Goal: Transaction & Acquisition: Book appointment/travel/reservation

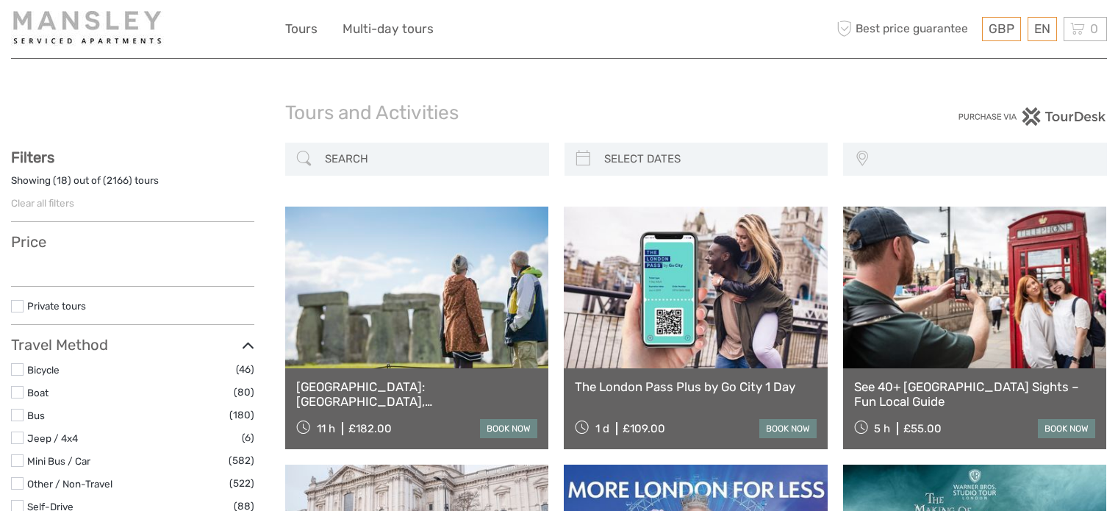
select select
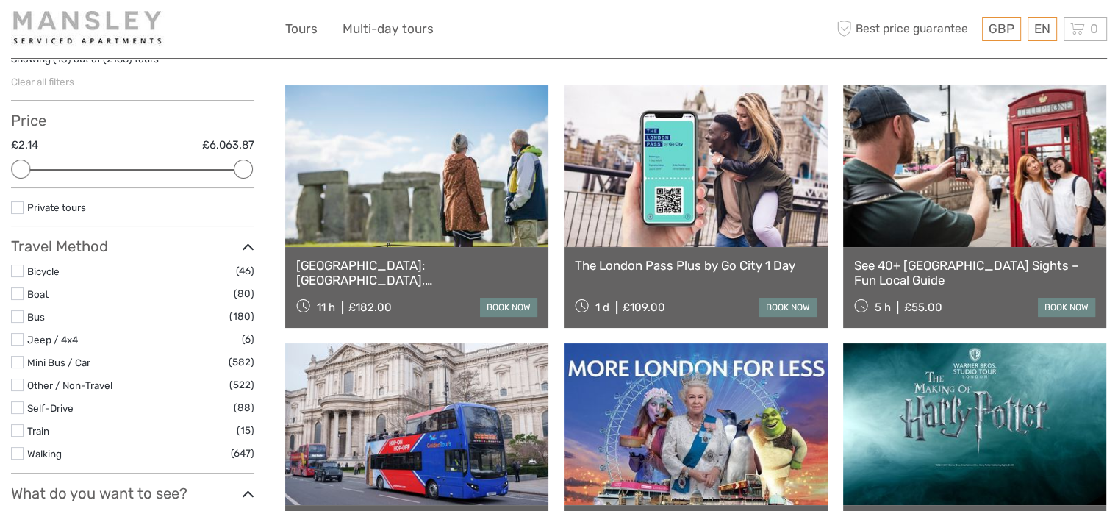
scroll to position [147, 0]
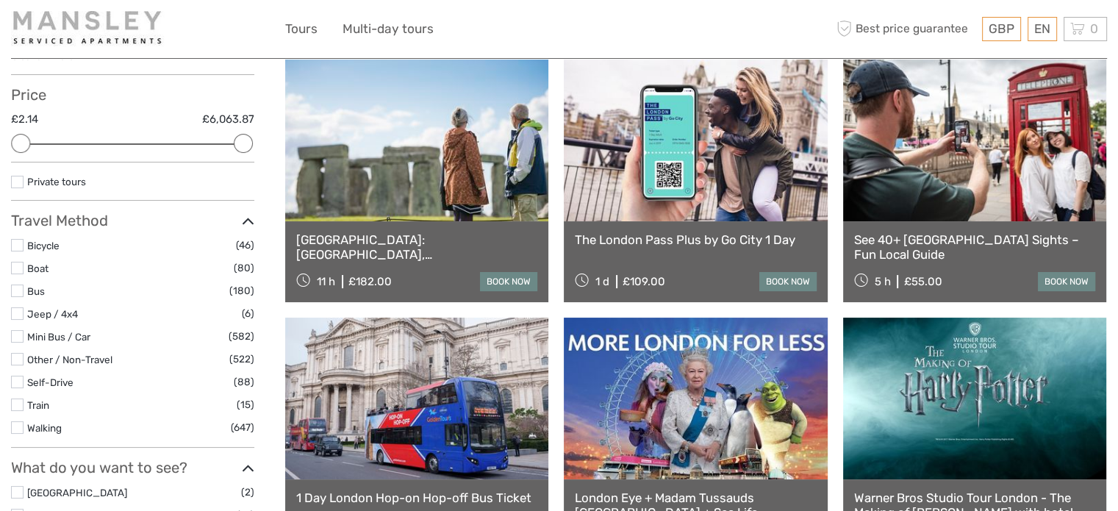
click at [737, 171] on link at bounding box center [695, 141] width 263 height 162
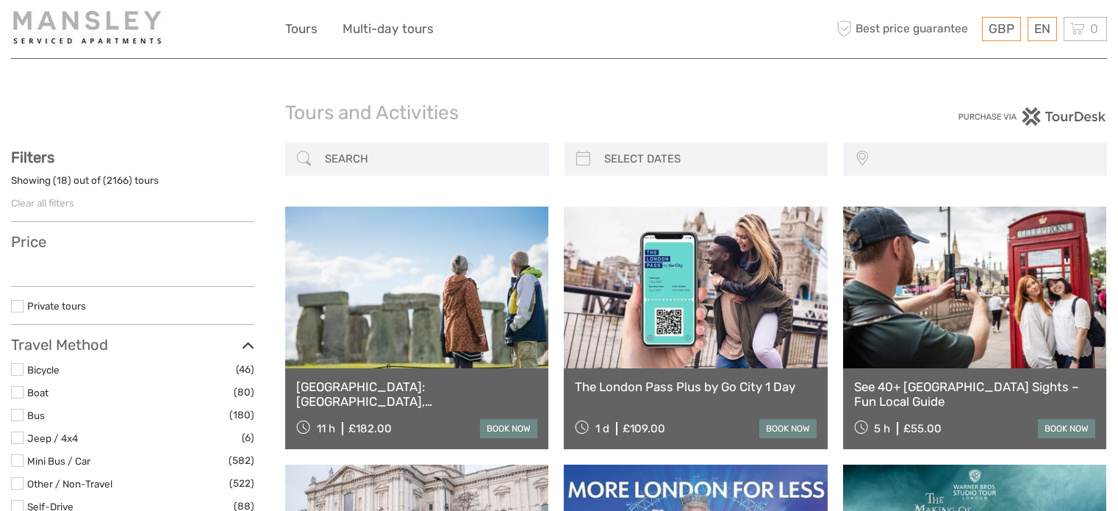
select select
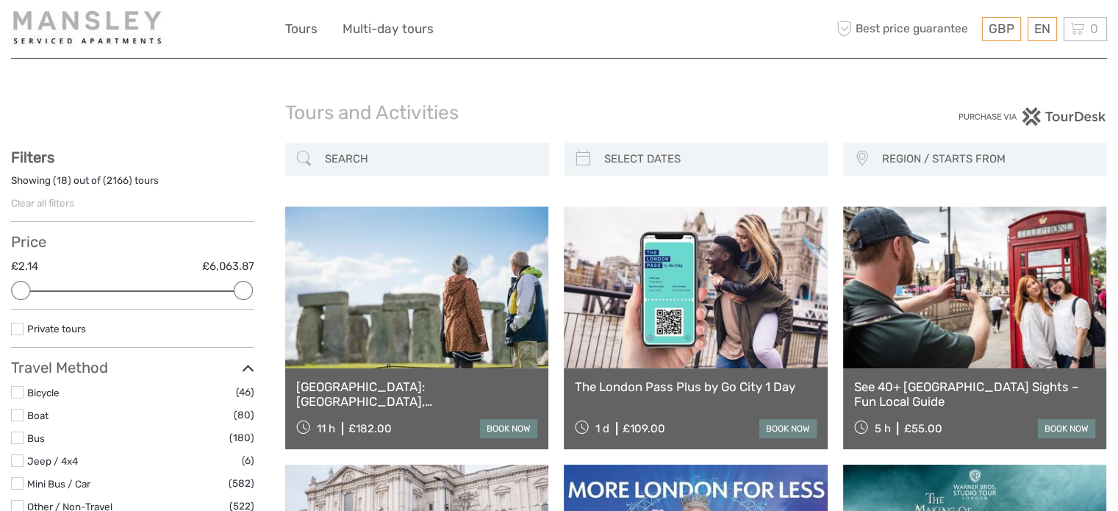
click at [679, 322] on link at bounding box center [695, 288] width 263 height 162
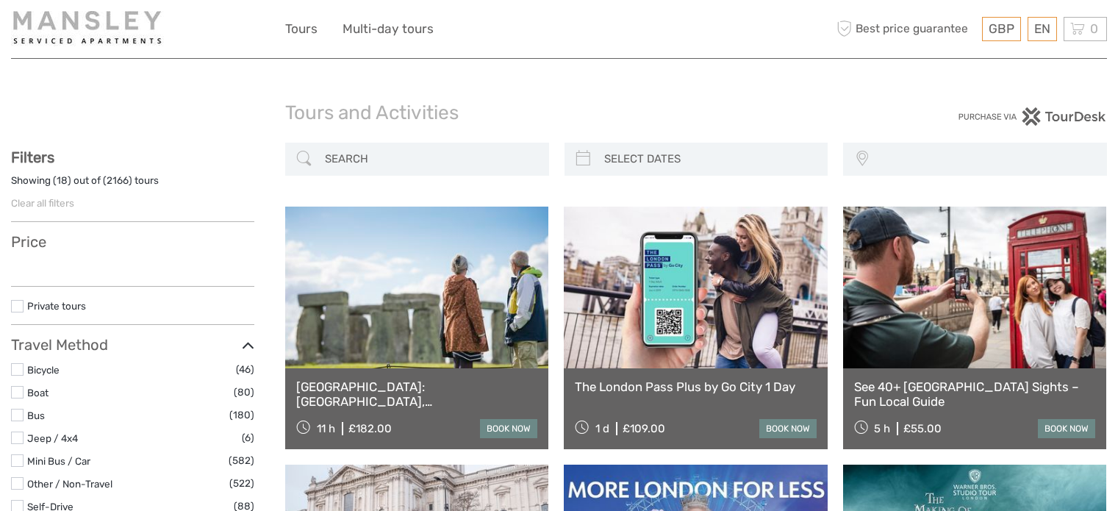
select select
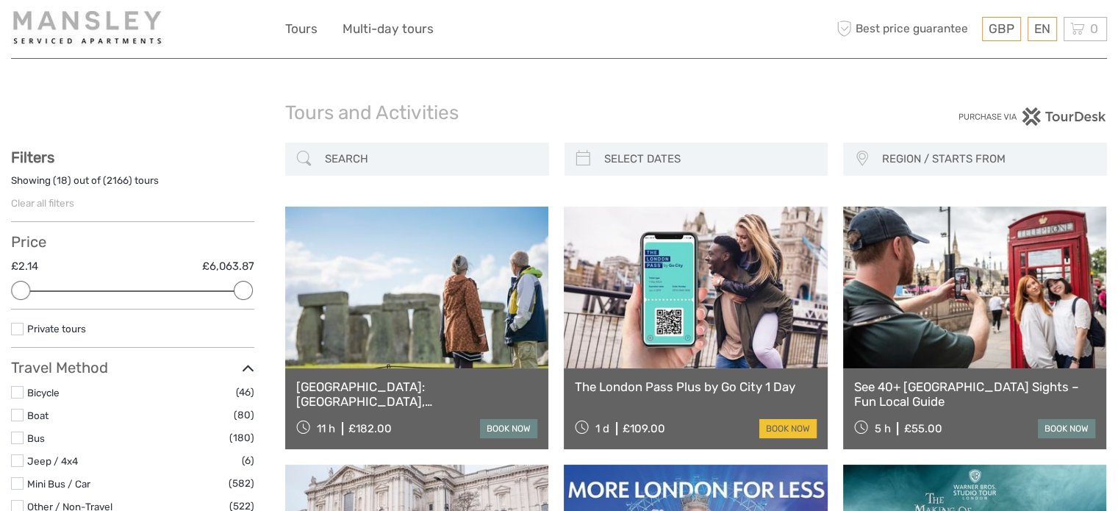
click at [781, 427] on link "book now" at bounding box center [787, 428] width 57 height 19
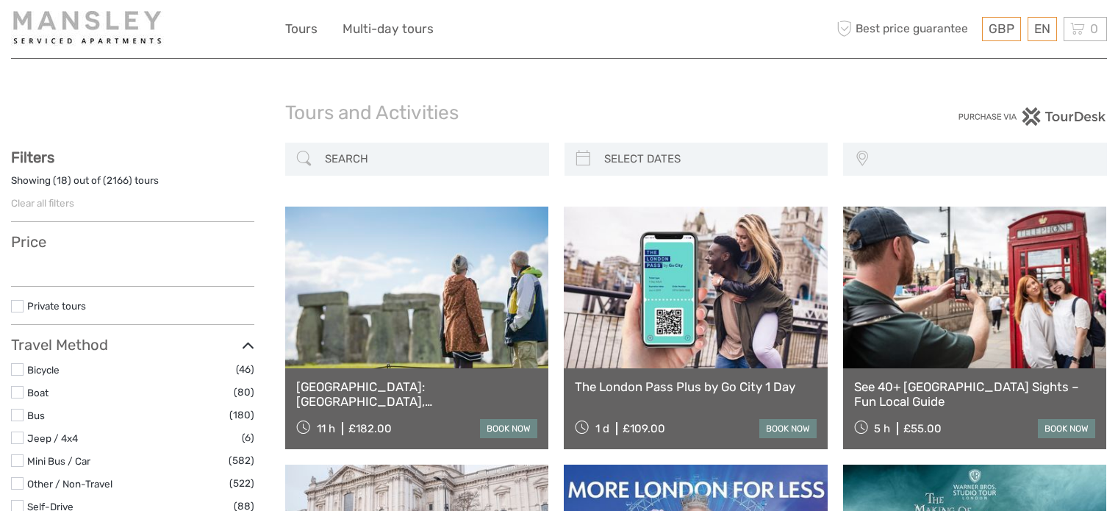
select select
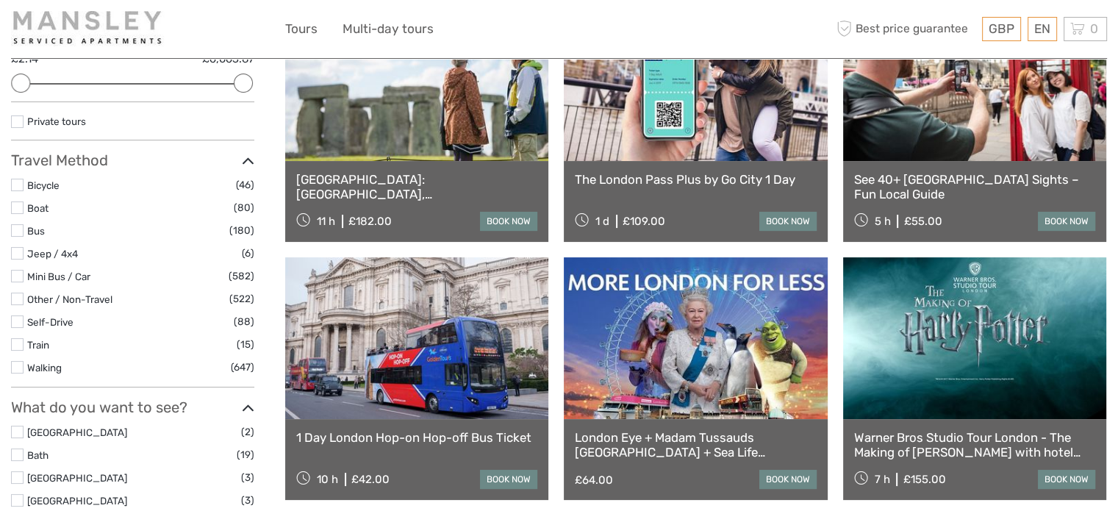
scroll to position [294, 0]
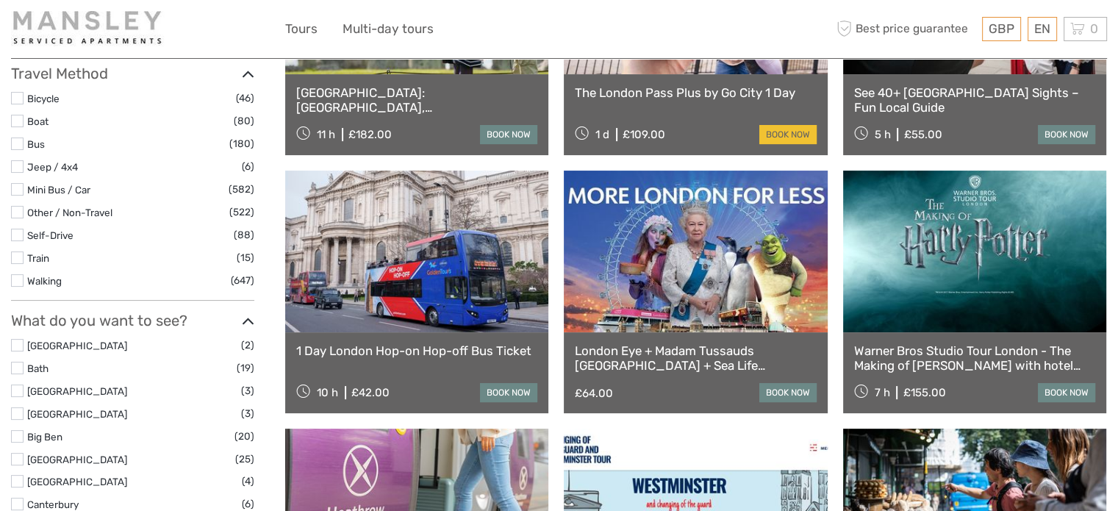
click at [806, 135] on link "book now" at bounding box center [787, 134] width 57 height 19
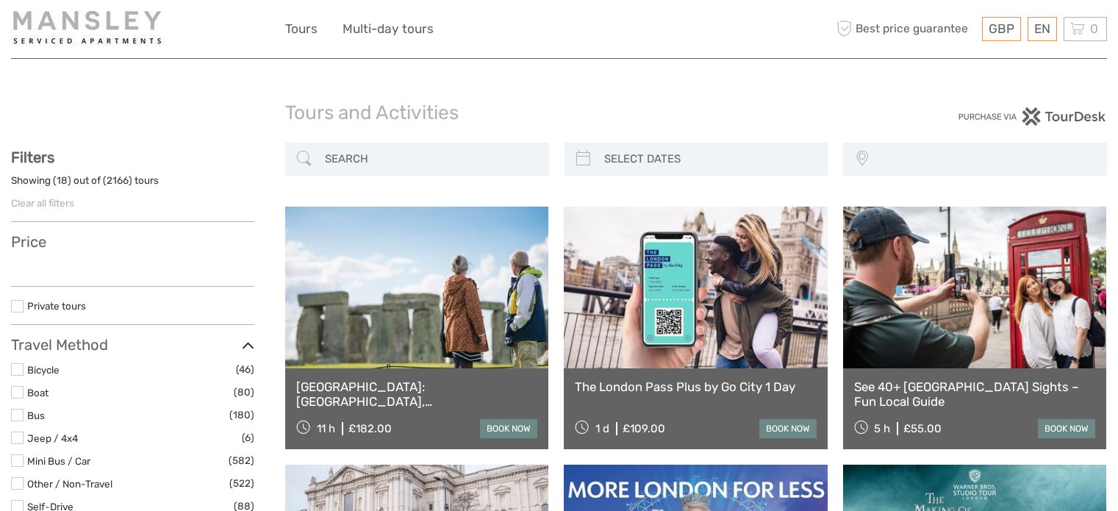
select select
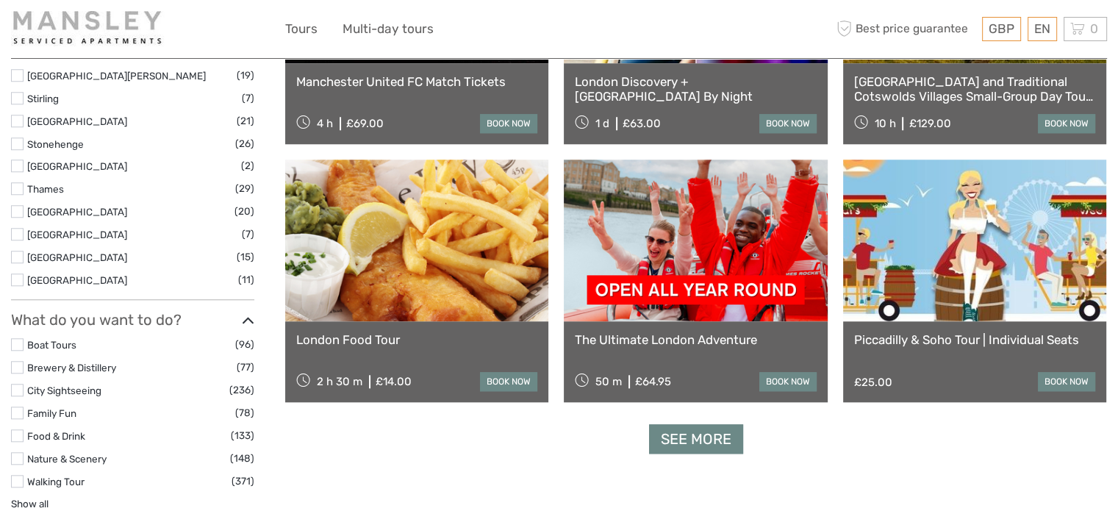
scroll to position [1389, 0]
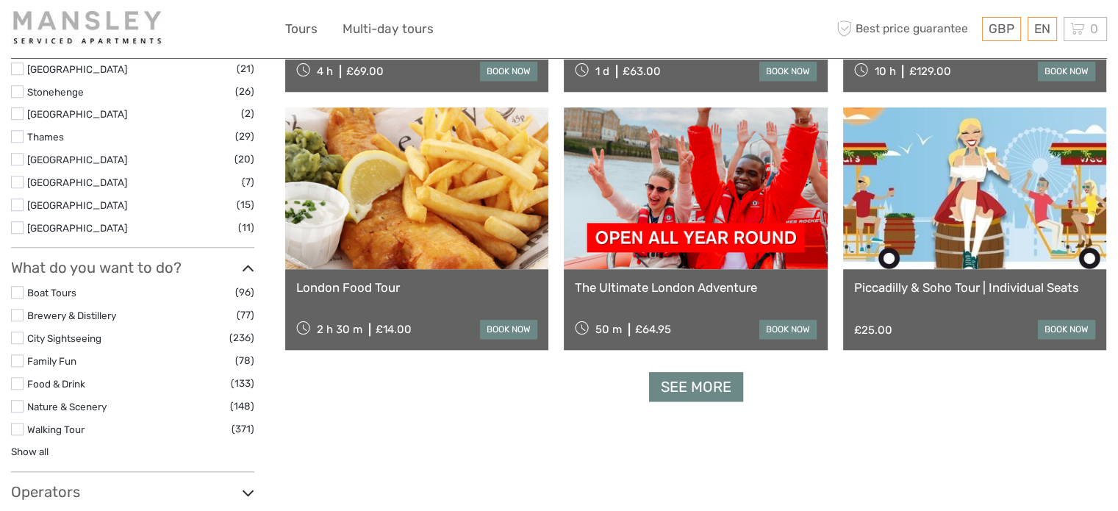
click at [750, 226] on link at bounding box center [695, 188] width 263 height 162
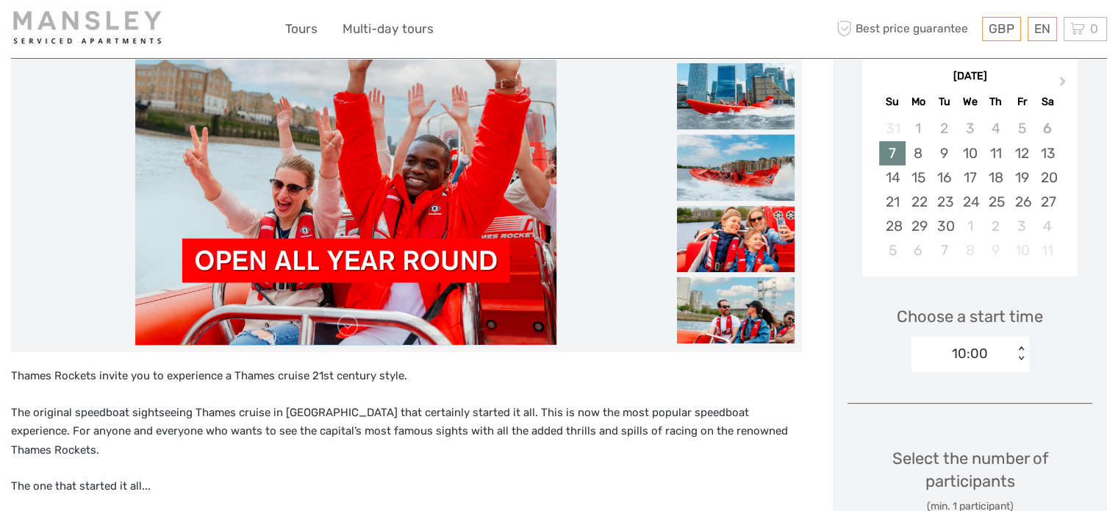
scroll to position [294, 0]
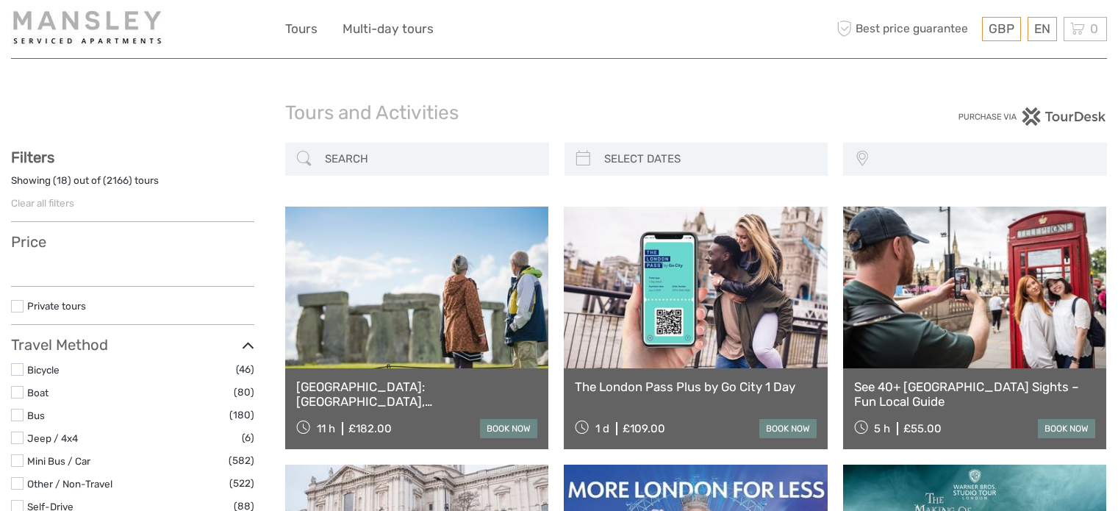
select select
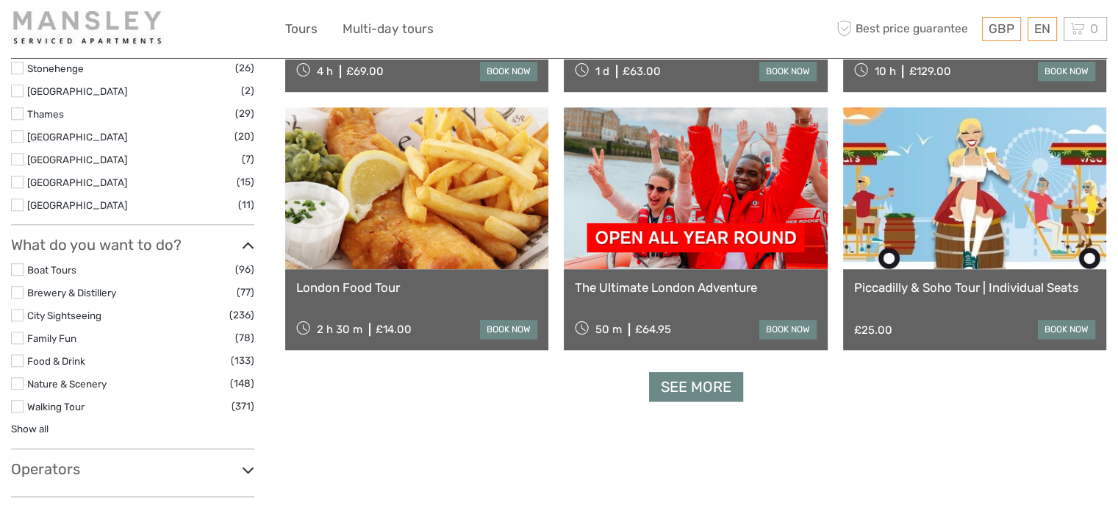
select select
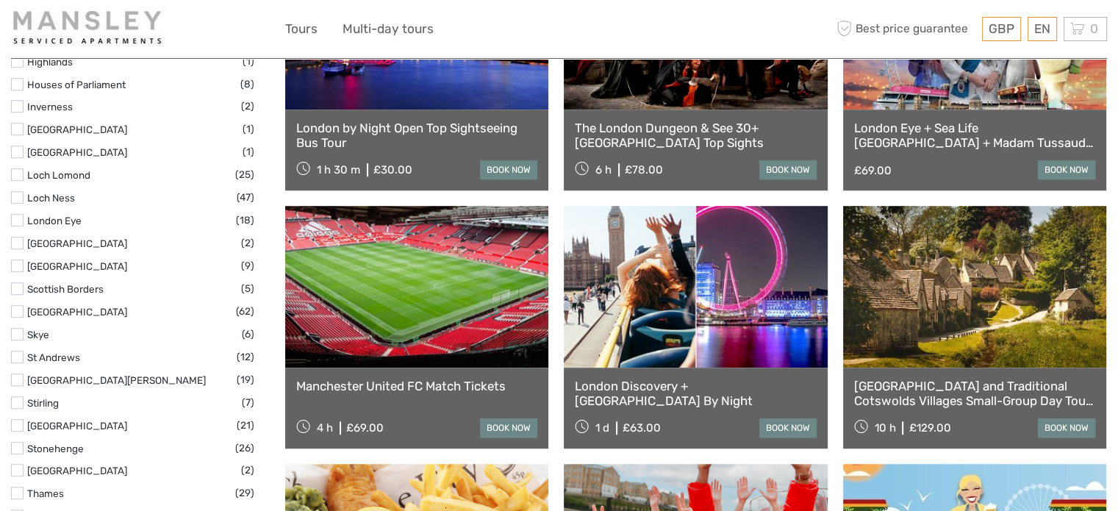
scroll to position [1022, 0]
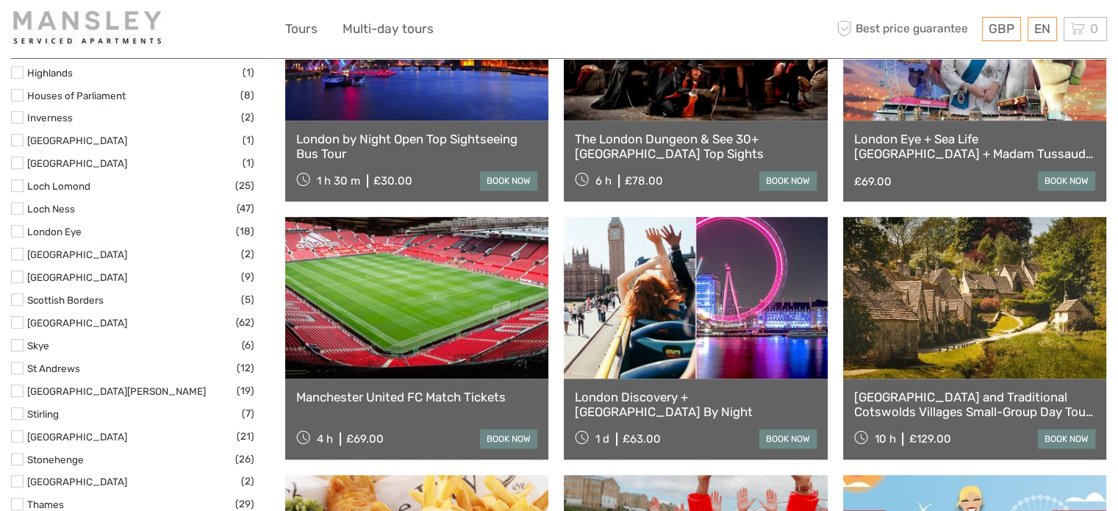
click at [423, 255] on link at bounding box center [416, 298] width 263 height 162
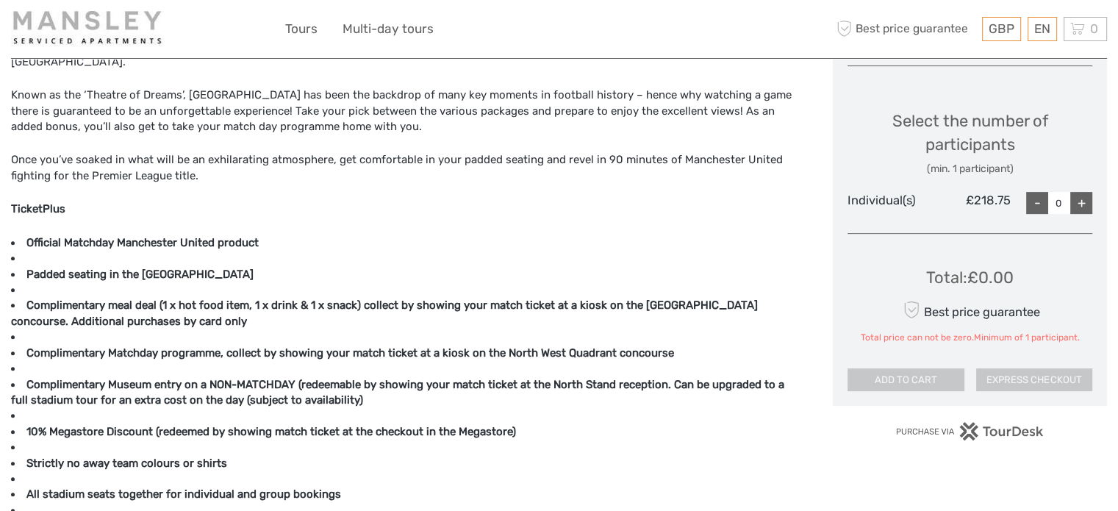
scroll to position [662, 0]
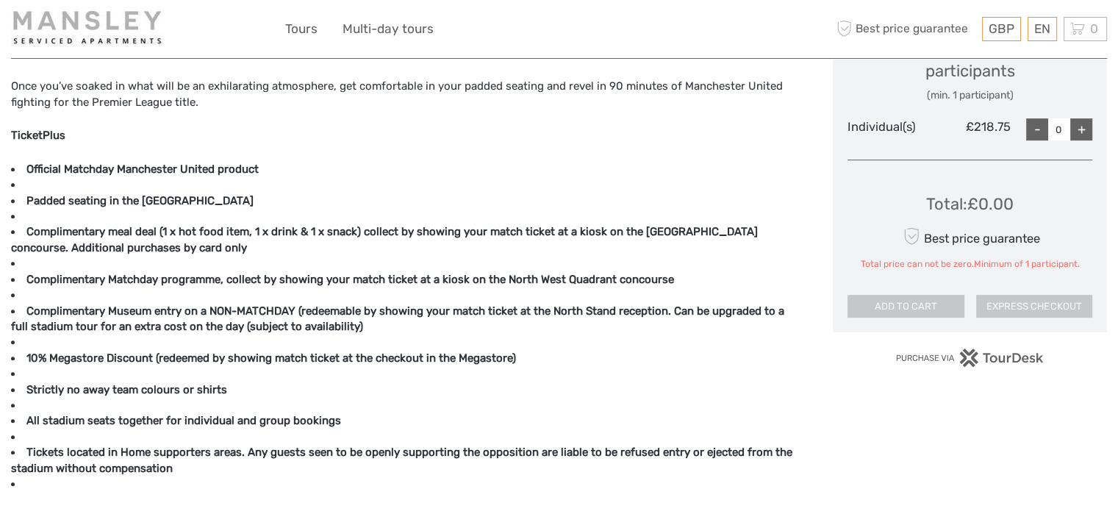
click at [1088, 126] on div "+" at bounding box center [1081, 129] width 22 height 22
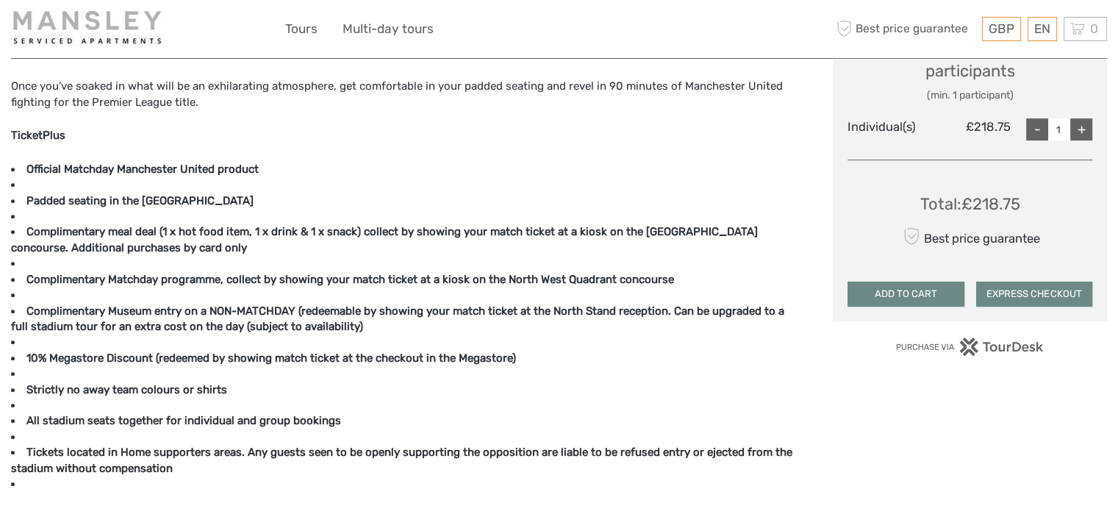
click at [1088, 126] on div "+" at bounding box center [1081, 129] width 22 height 22
type input "2"
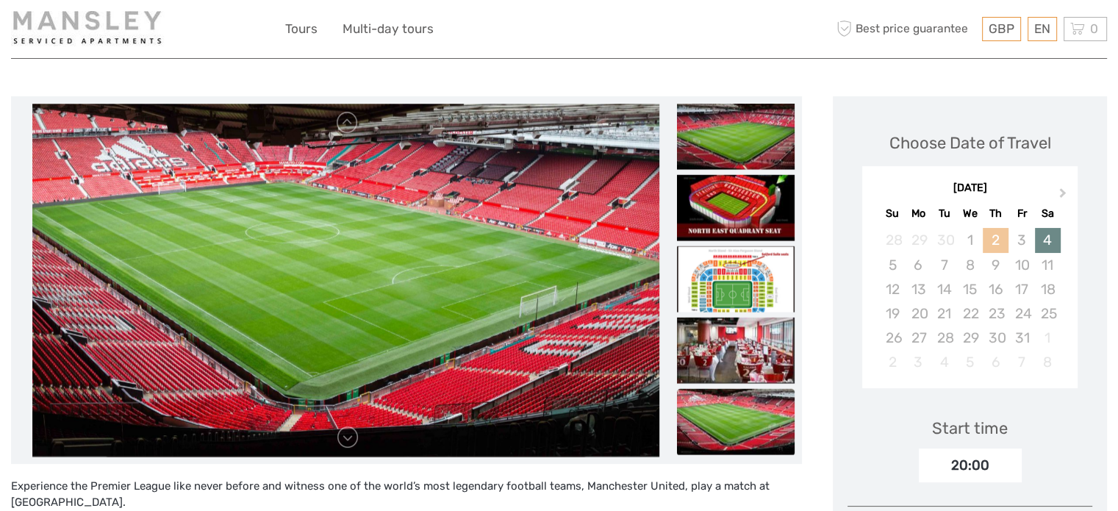
scroll to position [147, 0]
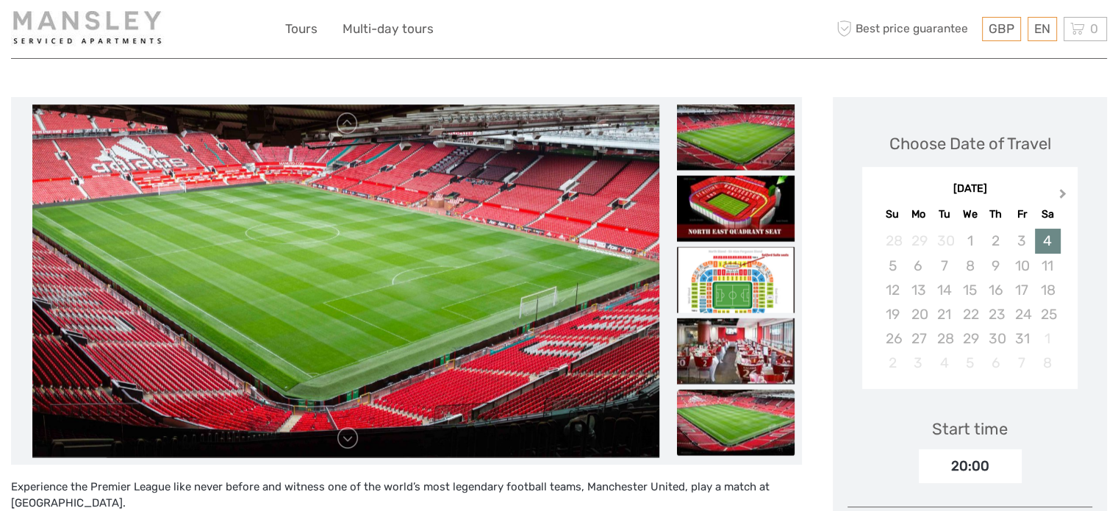
click at [1060, 199] on button "Next Month" at bounding box center [1065, 197] width 24 height 24
click at [1056, 314] on div "22" at bounding box center [1048, 314] width 26 height 24
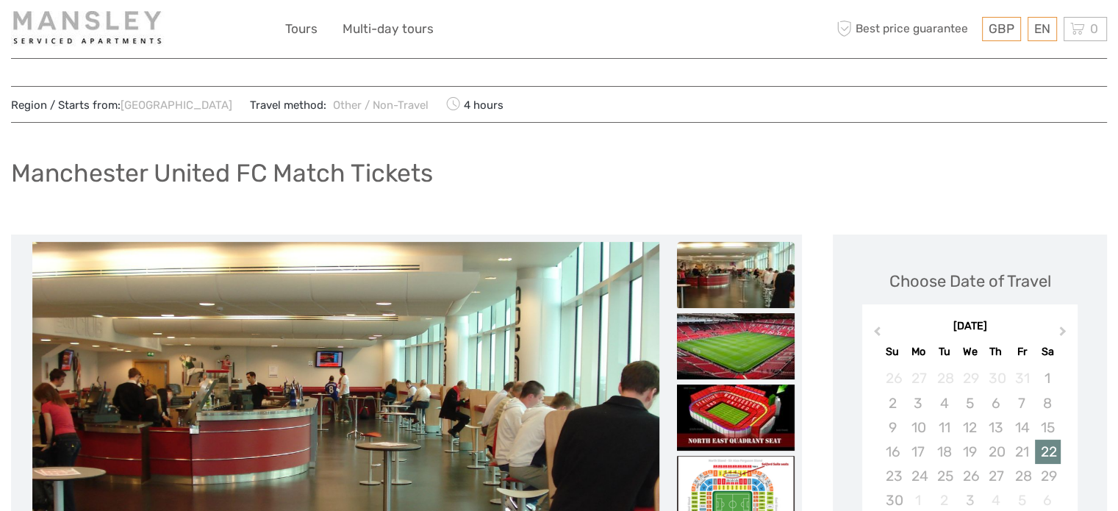
scroll to position [0, 0]
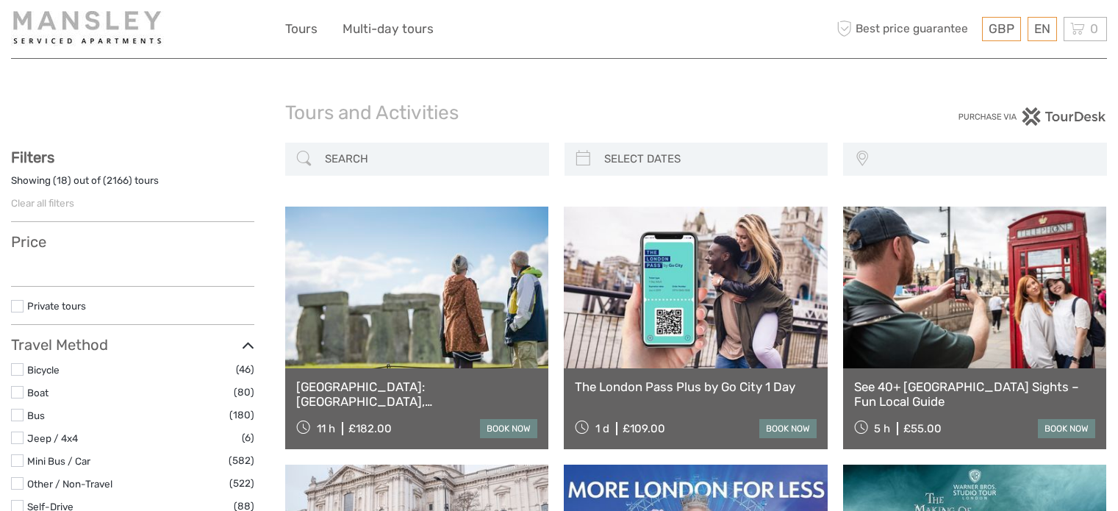
select select
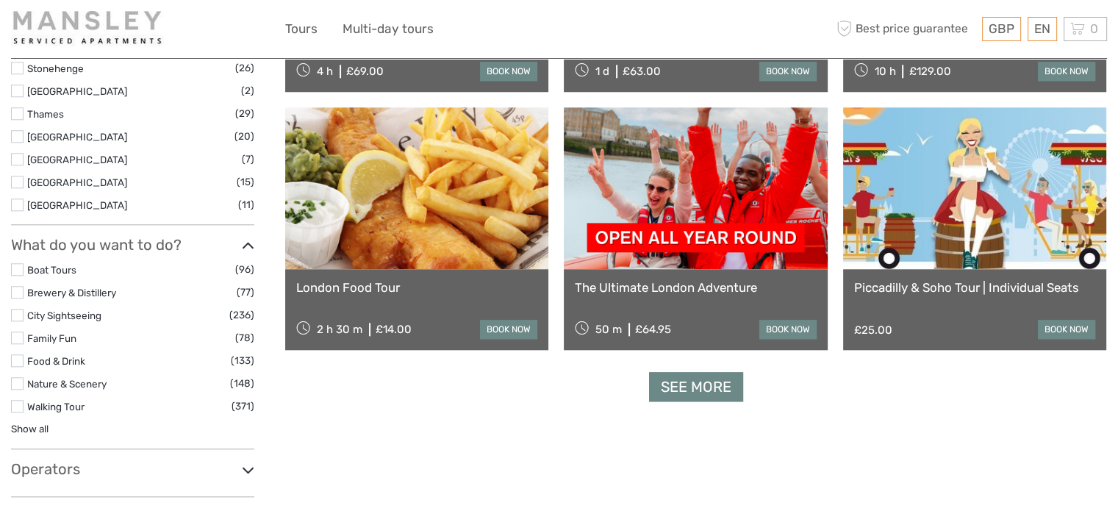
scroll to position [1412, 0]
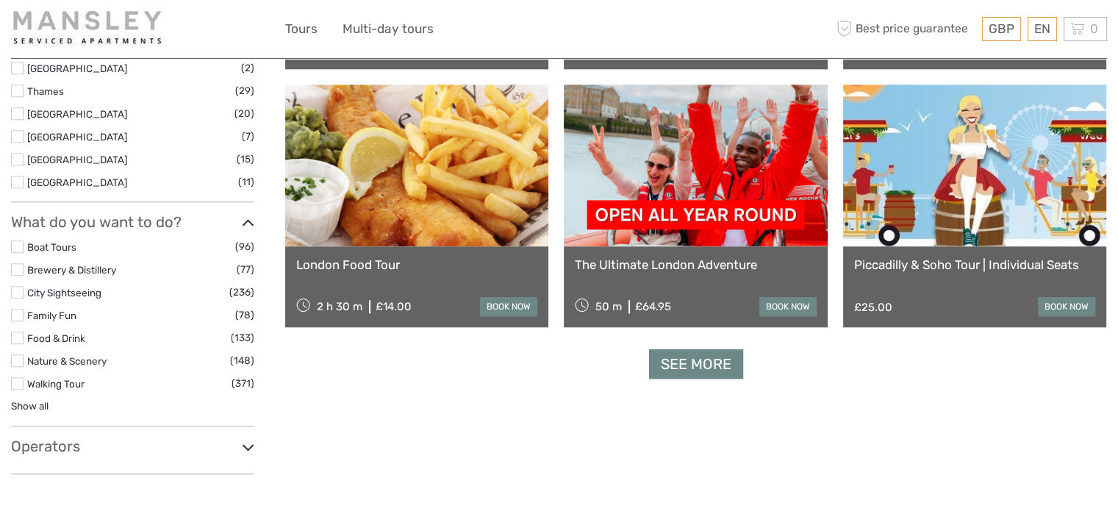
select select
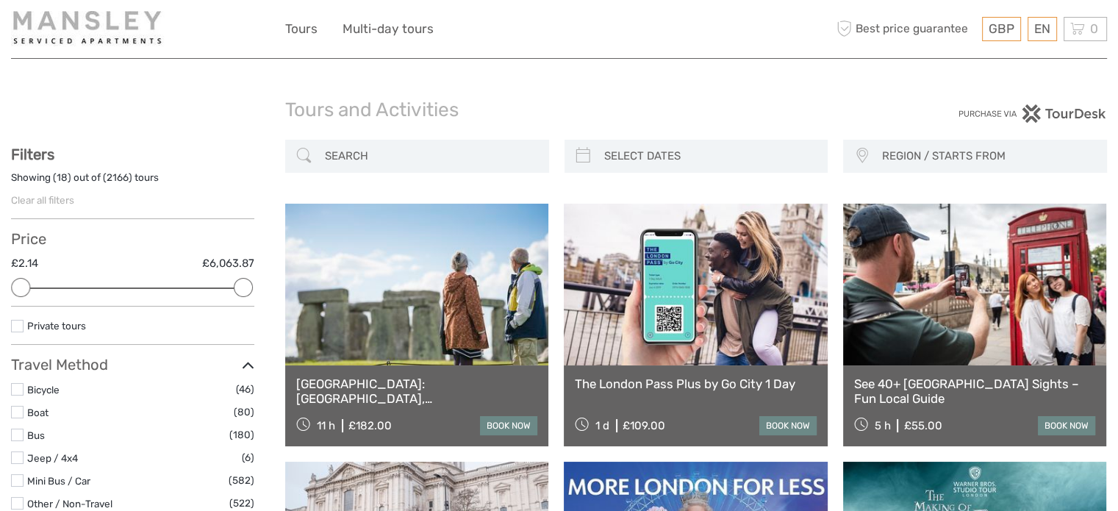
scroll to position [0, 0]
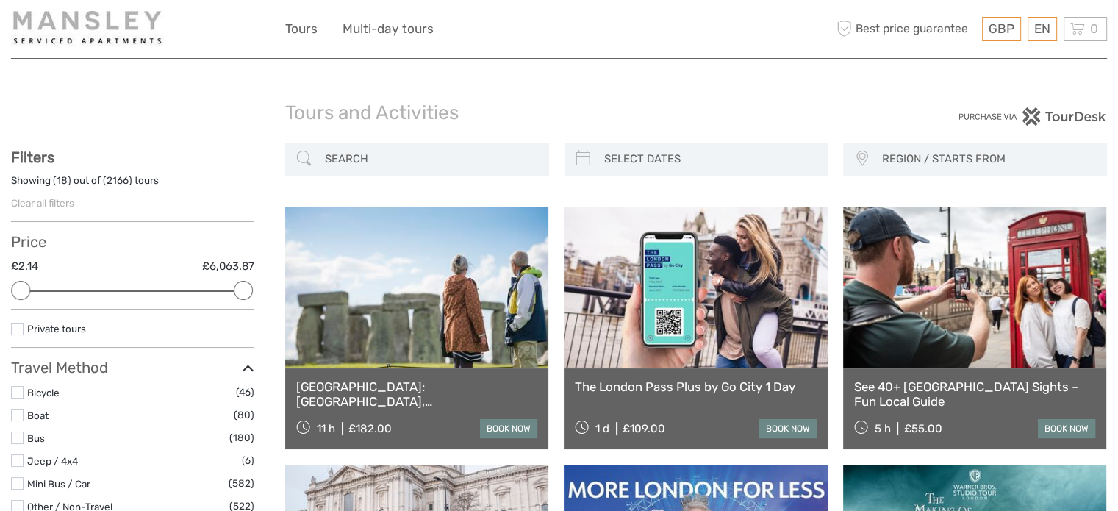
click at [683, 279] on link at bounding box center [695, 288] width 263 height 162
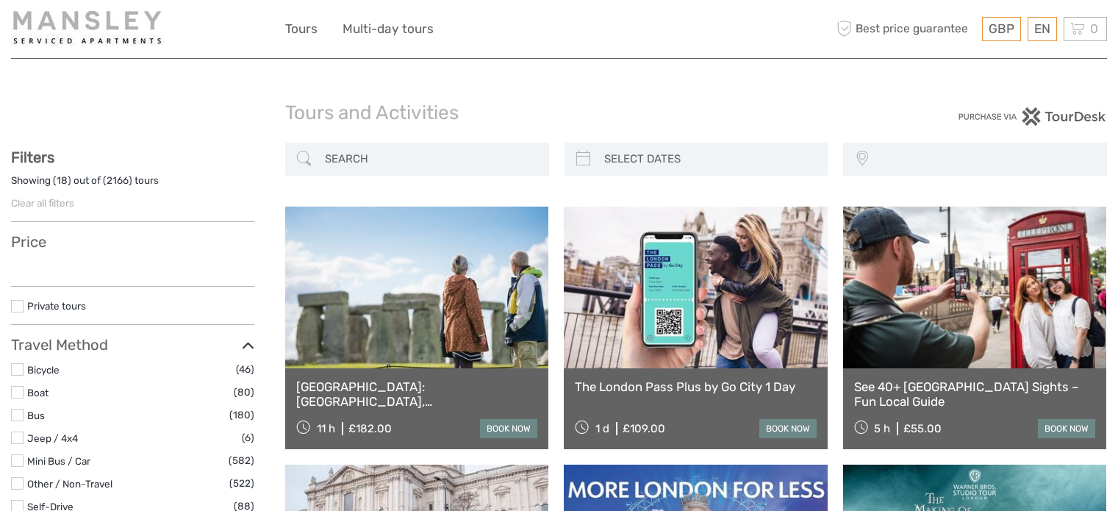
select select
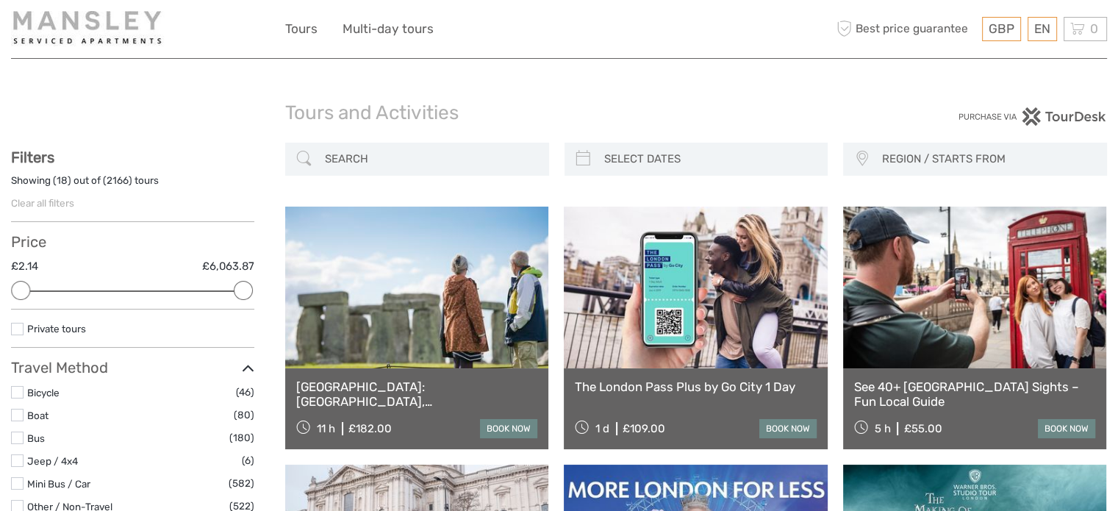
click at [673, 290] on link at bounding box center [695, 288] width 263 height 162
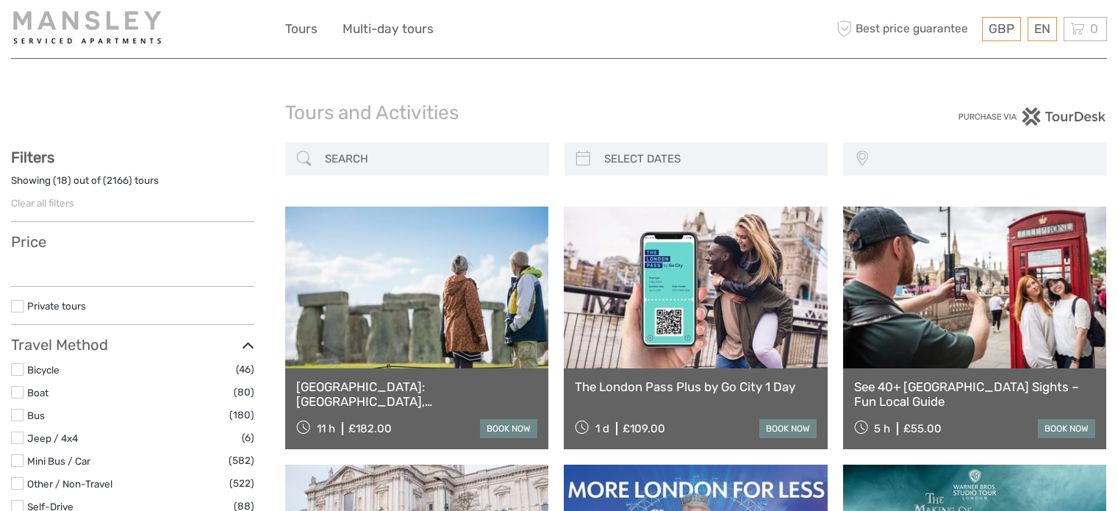
select select
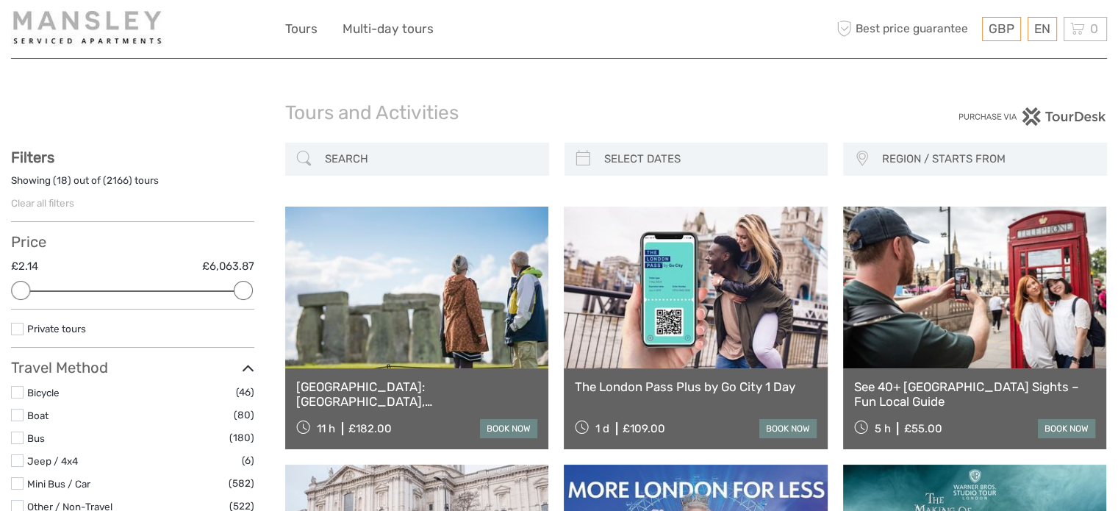
drag, startPoint x: 698, startPoint y: 273, endPoint x: 702, endPoint y: 282, distance: 9.6
click at [698, 273] on link at bounding box center [695, 288] width 263 height 162
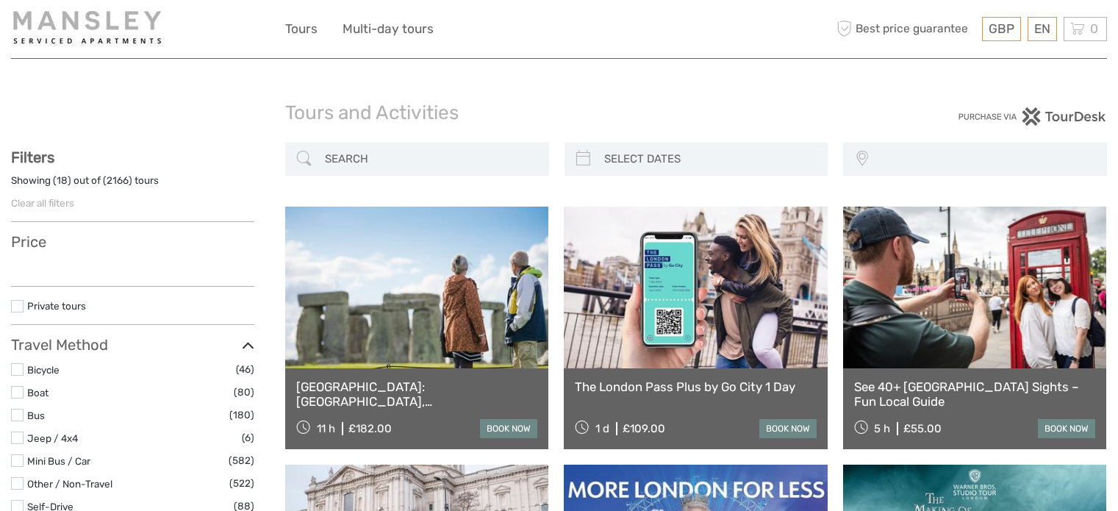
select select
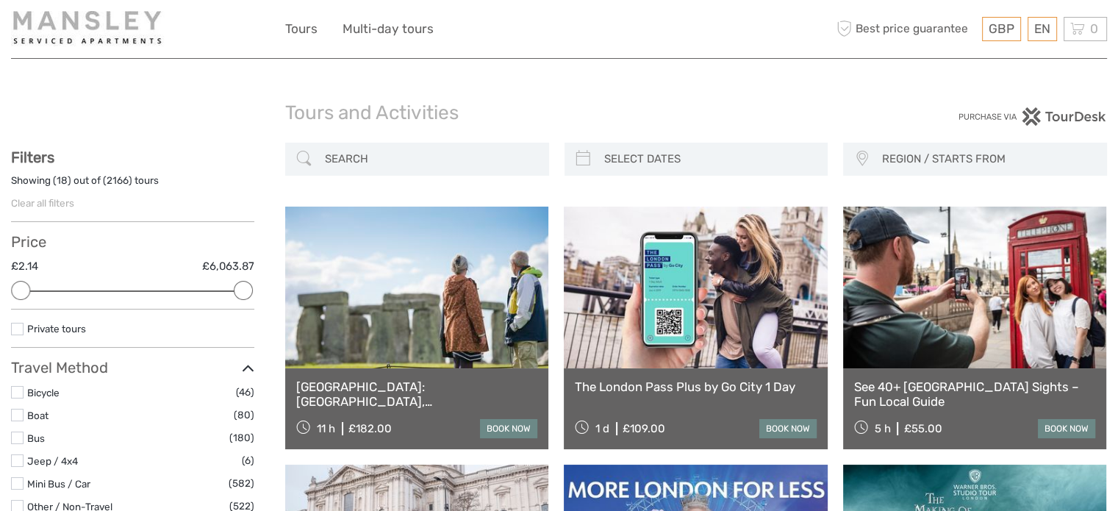
click at [738, 412] on div "The London Pass Plus by Go City 1 Day 1 d £109.00 book now" at bounding box center [695, 408] width 263 height 81
click at [704, 379] on link "The London Pass Plus by Go City 1 Day" at bounding box center [695, 386] width 241 height 15
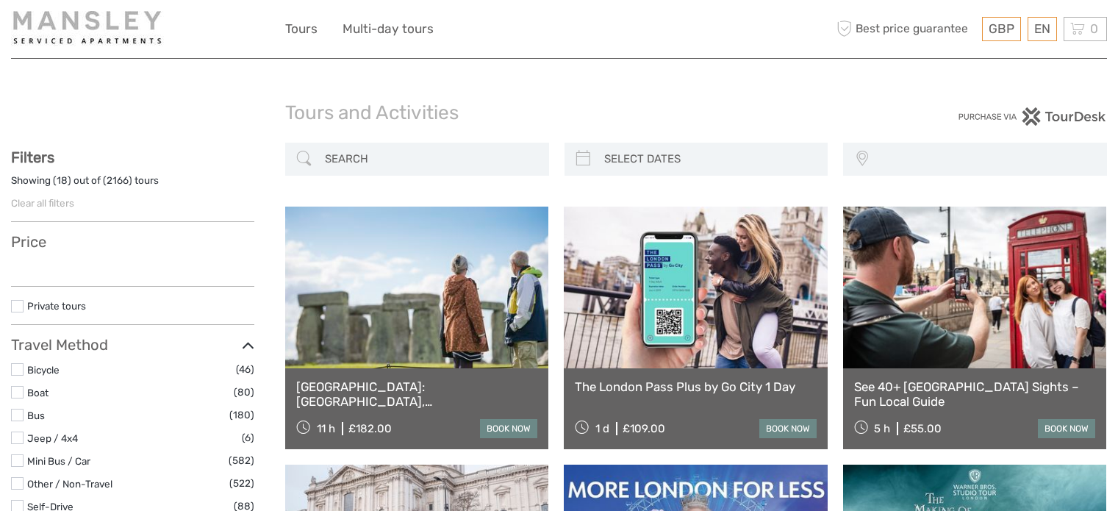
select select
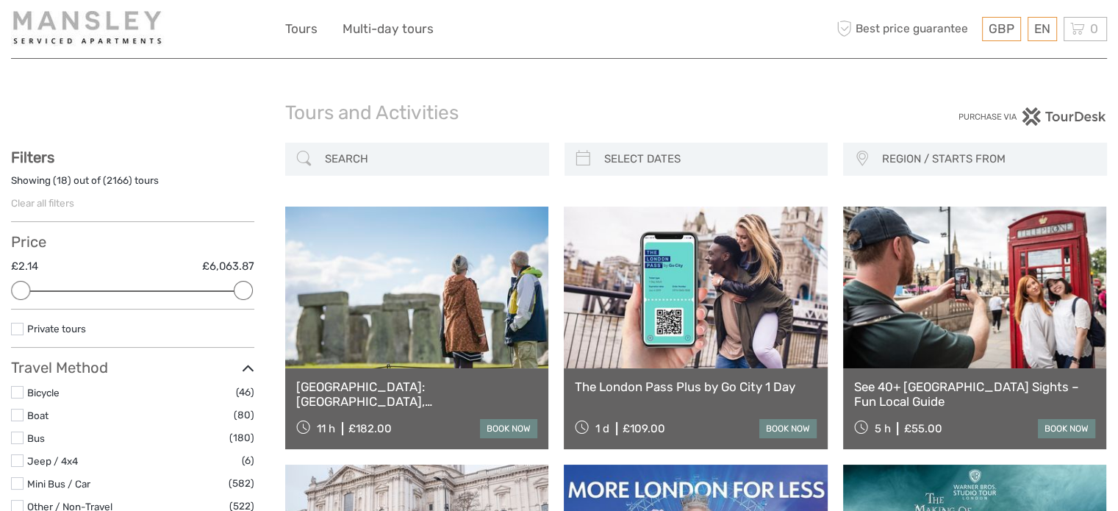
click at [975, 286] on link at bounding box center [974, 288] width 263 height 162
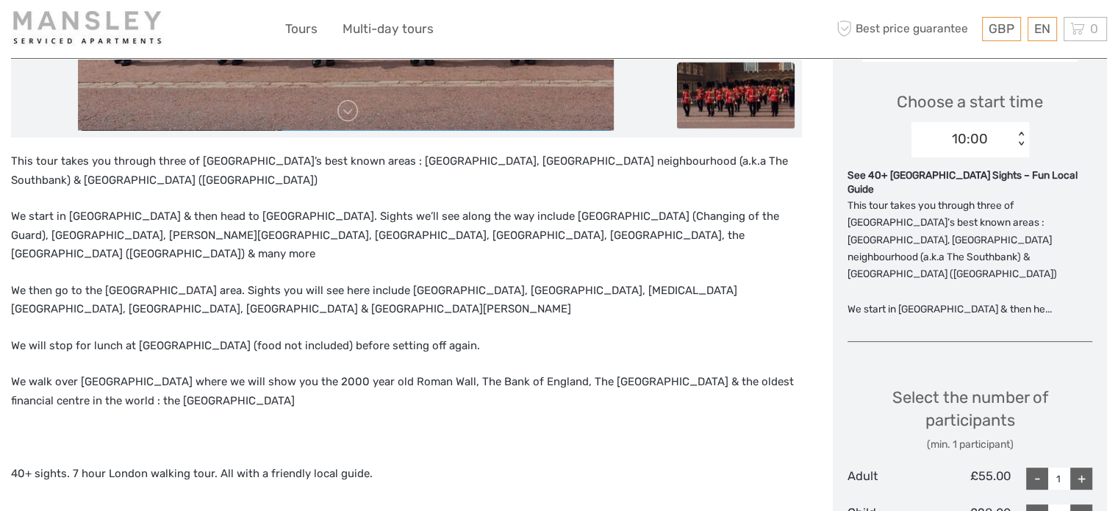
scroll to position [515, 0]
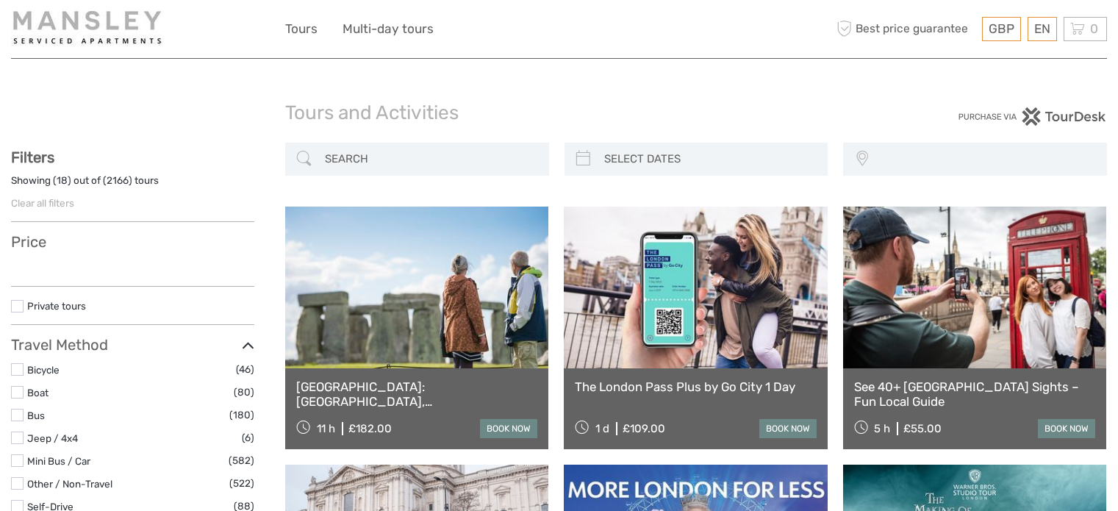
select select
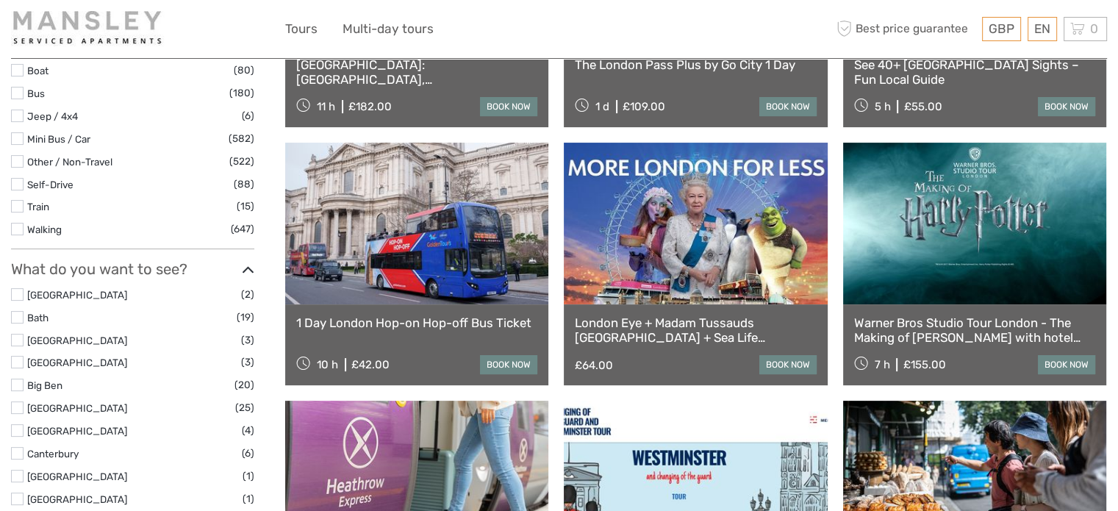
select select
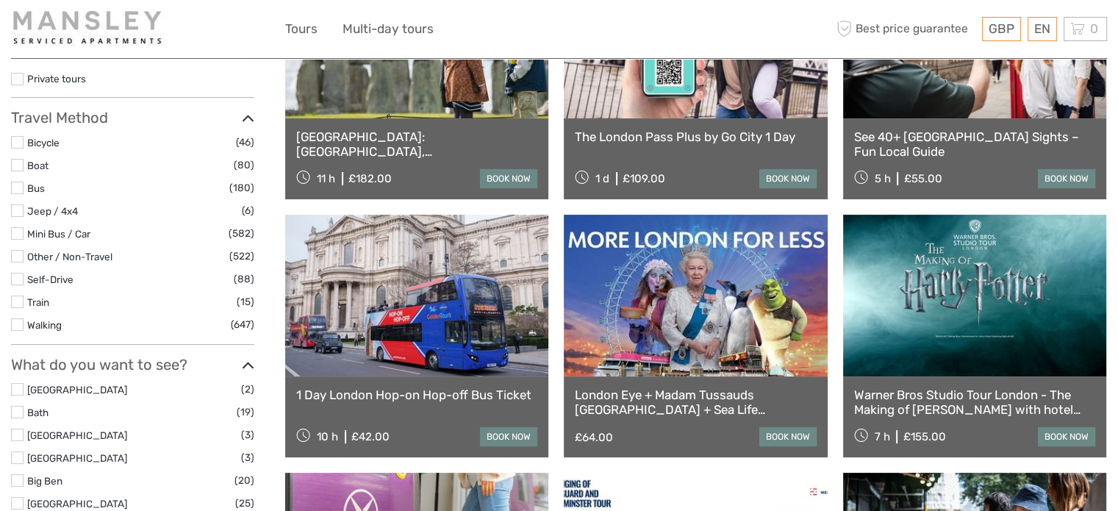
scroll to position [243, 0]
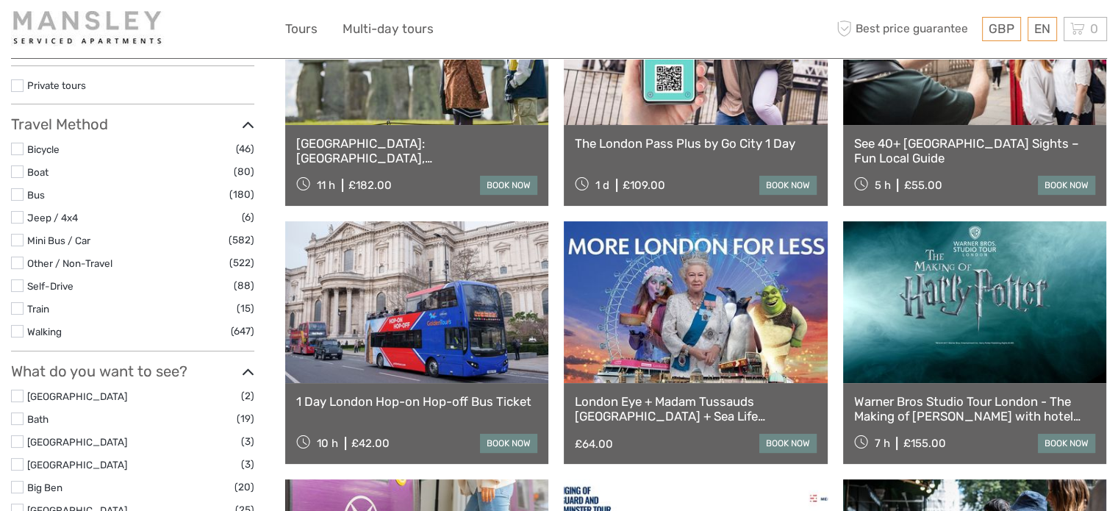
click at [454, 129] on div "London: Stonehenge, Bath & Windsor 11 h £182.00 book now" at bounding box center [416, 165] width 263 height 81
click at [440, 96] on link at bounding box center [416, 44] width 263 height 162
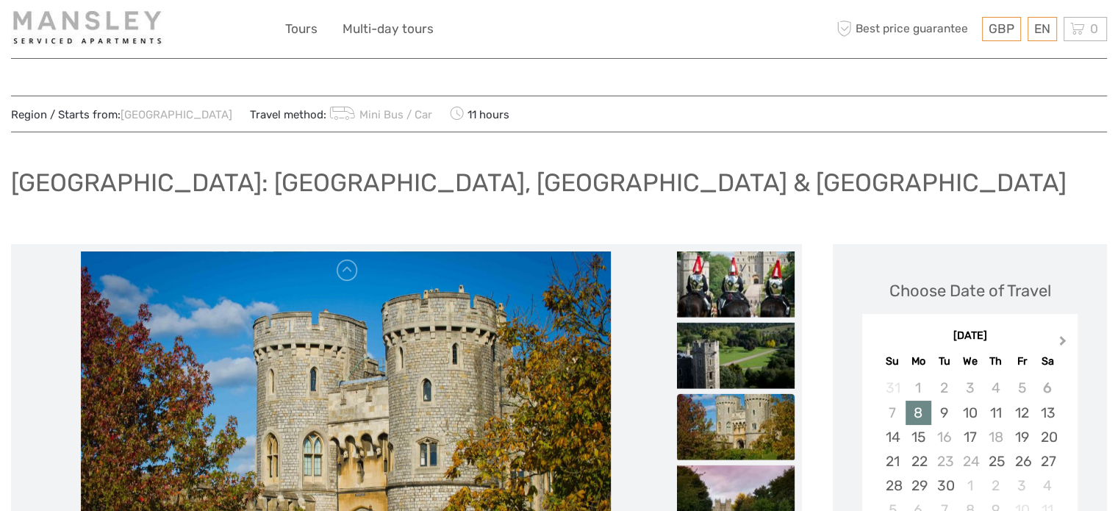
click at [1056, 335] on button "Next Month" at bounding box center [1065, 344] width 24 height 24
click at [969, 487] on div "26" at bounding box center [970, 485] width 26 height 24
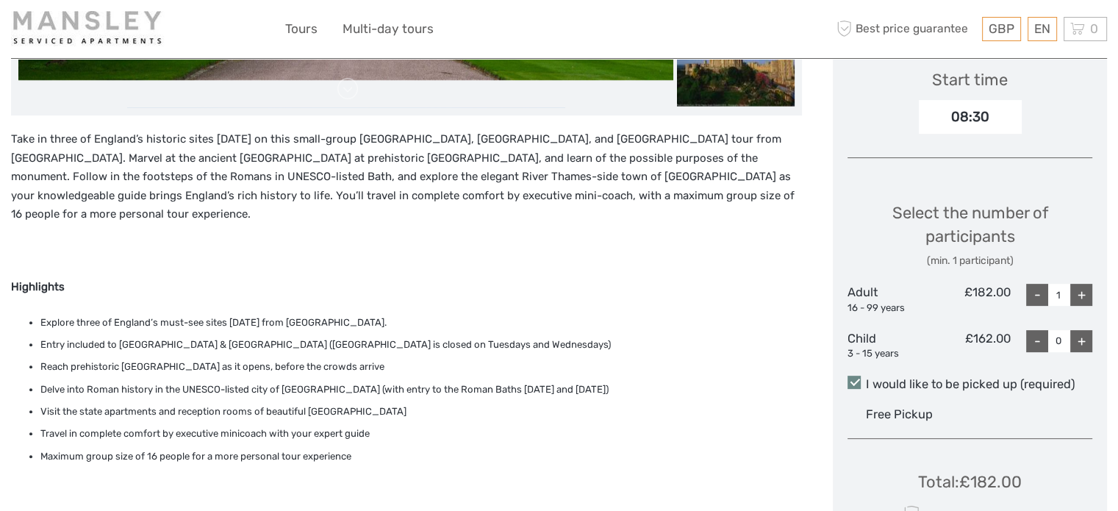
scroll to position [515, 0]
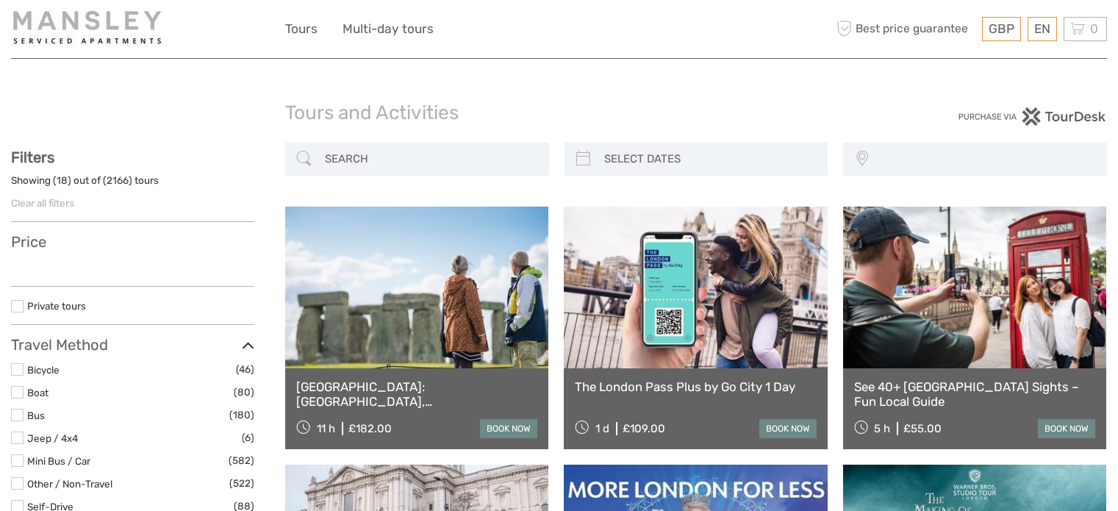
select select
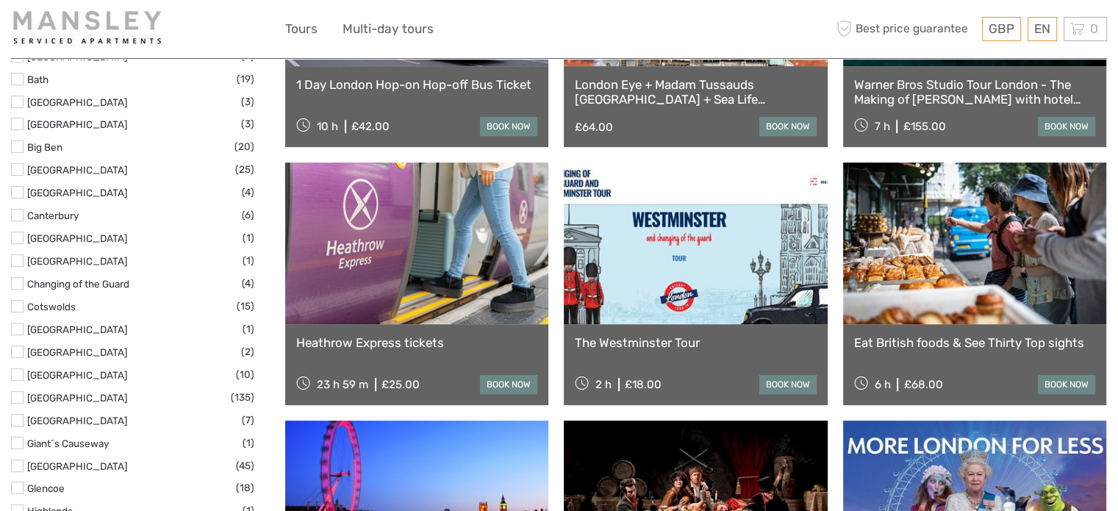
select select
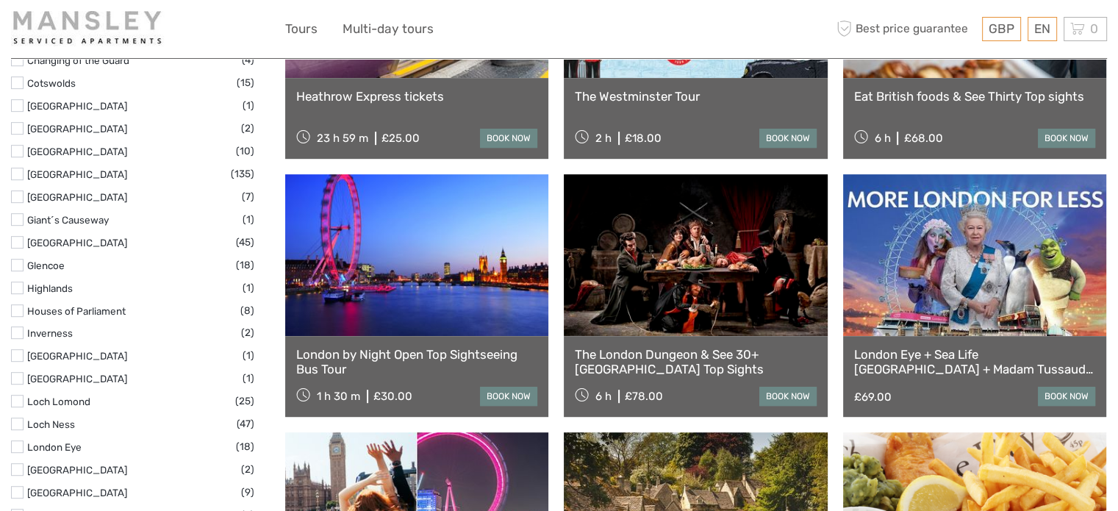
scroll to position [854, 0]
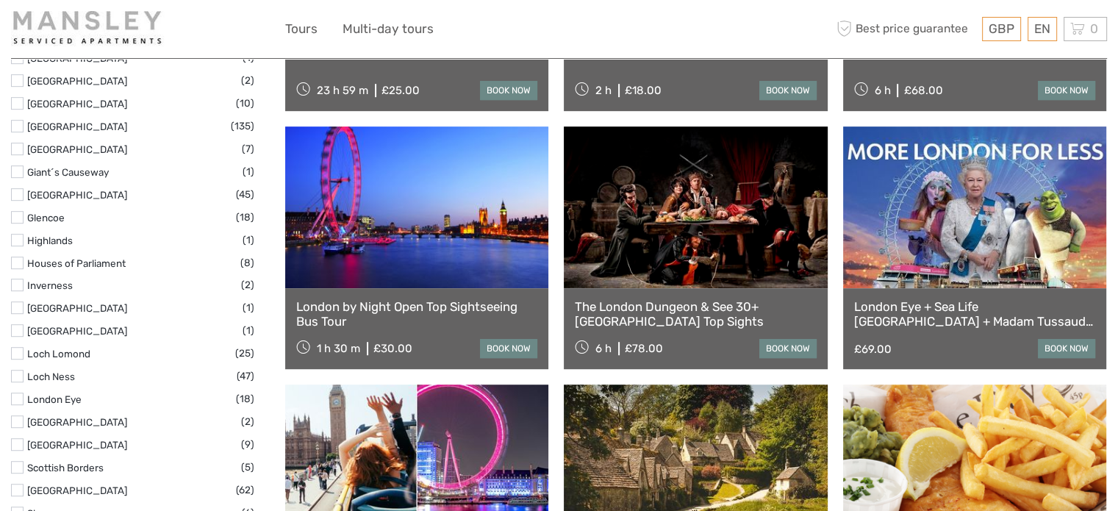
click at [394, 304] on link "London by Night Open Top Sightseeing Bus Tour" at bounding box center [416, 314] width 241 height 30
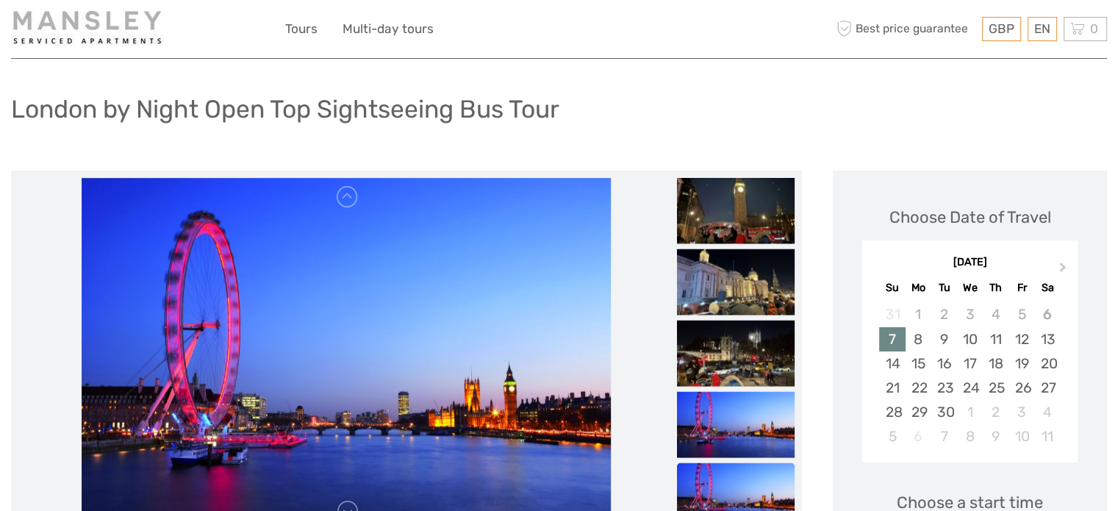
scroll to position [74, 0]
click at [1063, 268] on span "Next Month" at bounding box center [1063, 269] width 0 height 21
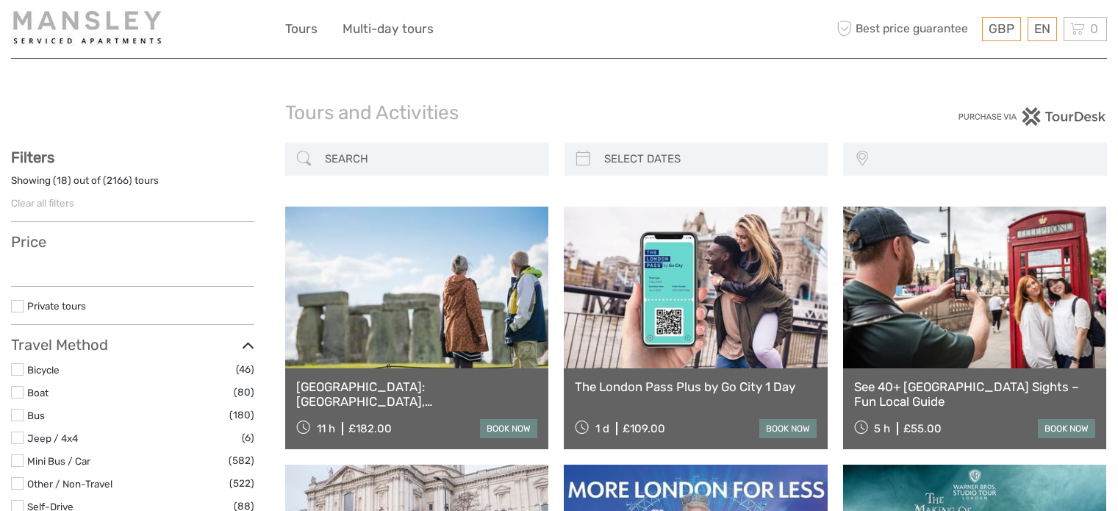
select select
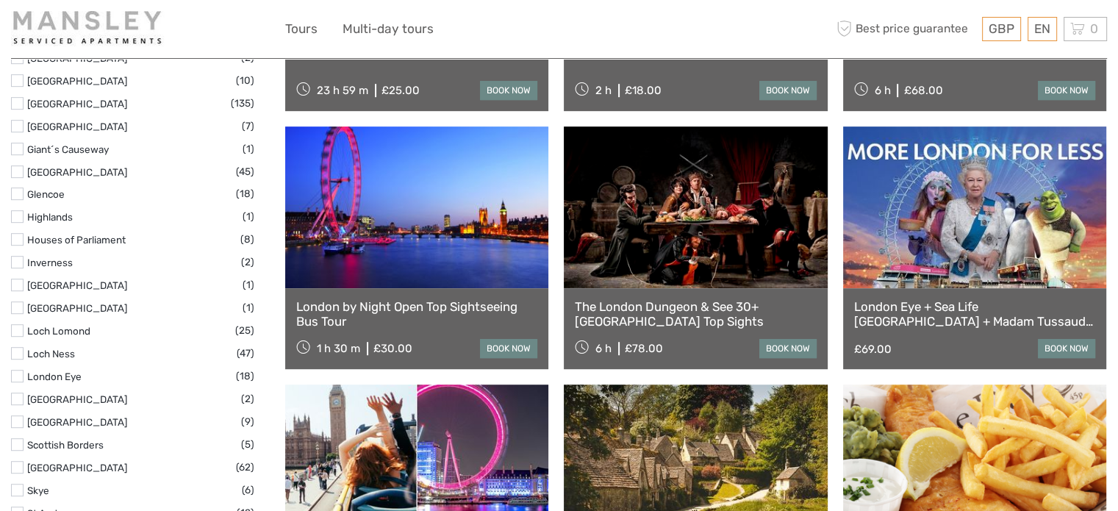
select select
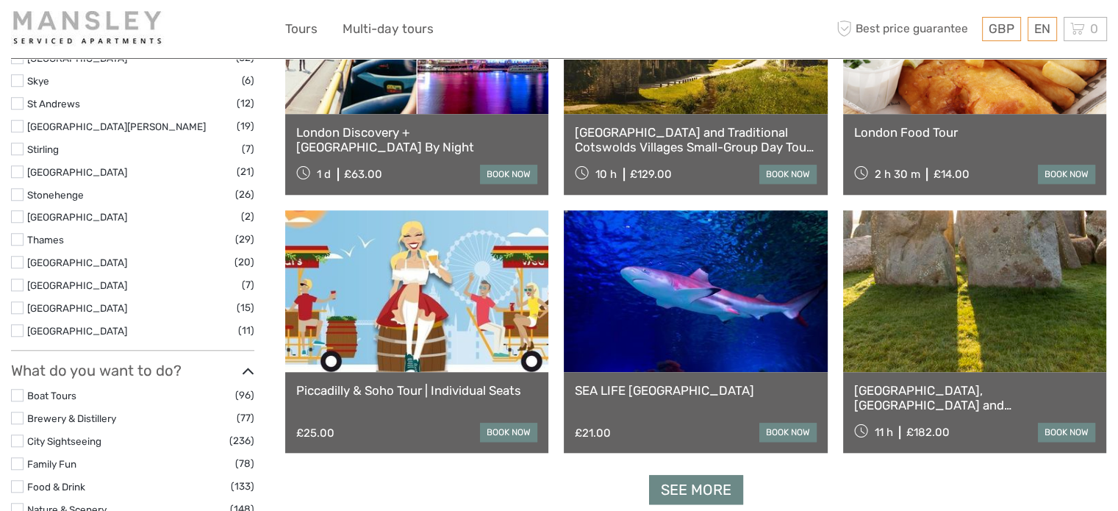
scroll to position [1295, 0]
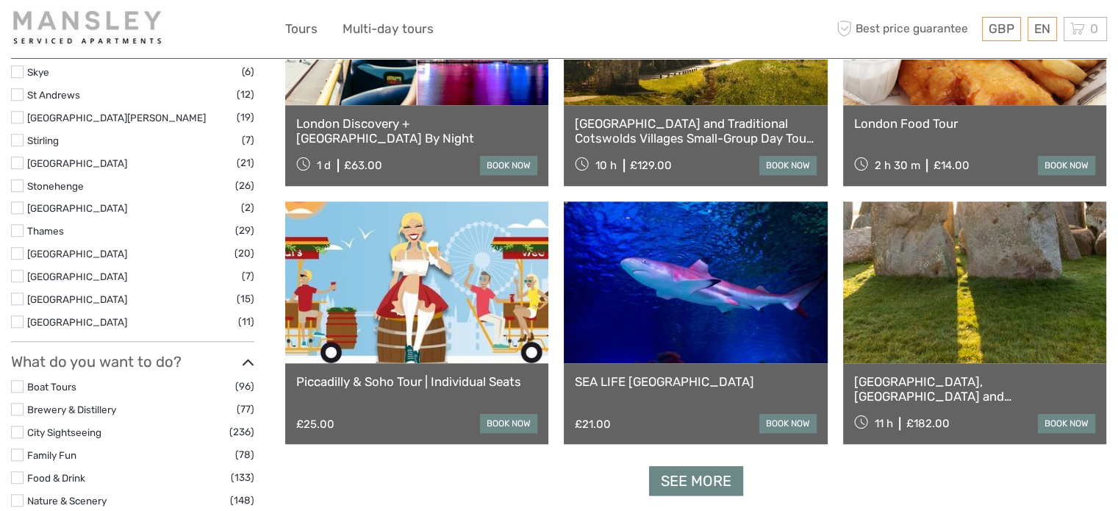
click at [639, 332] on link at bounding box center [695, 282] width 263 height 162
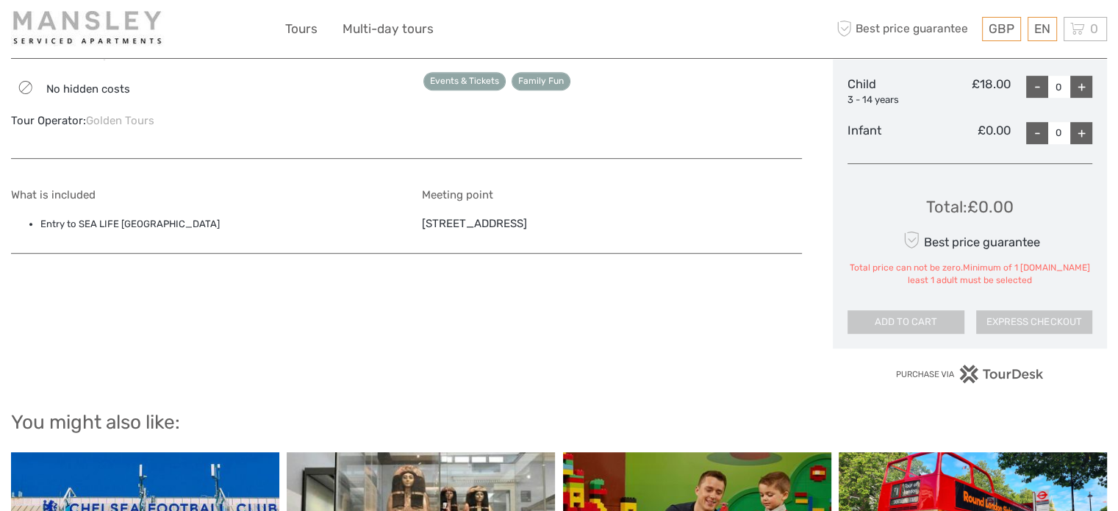
scroll to position [735, 0]
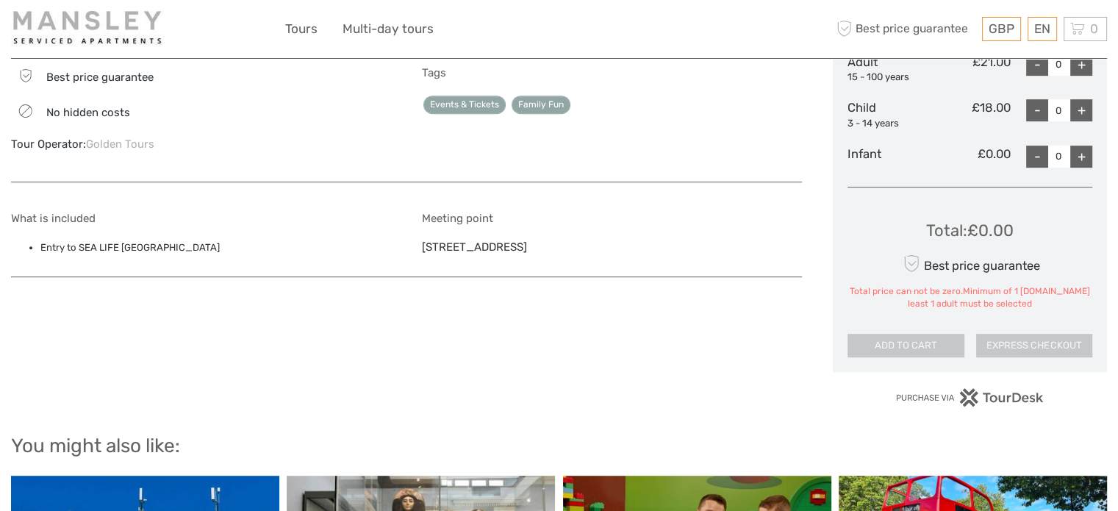
drag, startPoint x: 775, startPoint y: 244, endPoint x: 423, endPoint y: 240, distance: 351.4
click at [423, 240] on div "Meeting point [STREET_ADDRESS]" at bounding box center [612, 237] width 380 height 50
copy div "[STREET_ADDRESS]"
click at [416, 25] on link "Multi-day tours" at bounding box center [388, 28] width 91 height 21
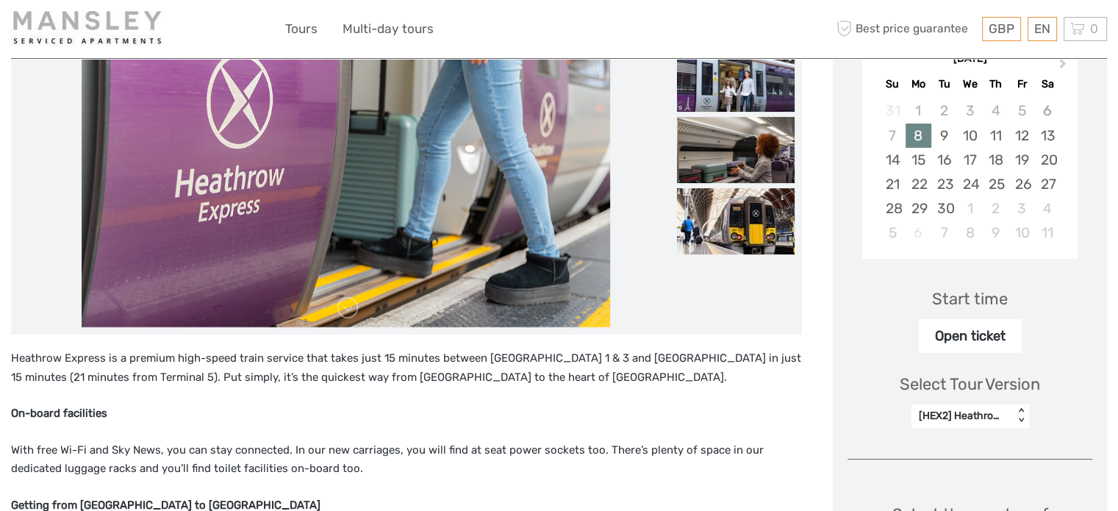
scroll to position [368, 0]
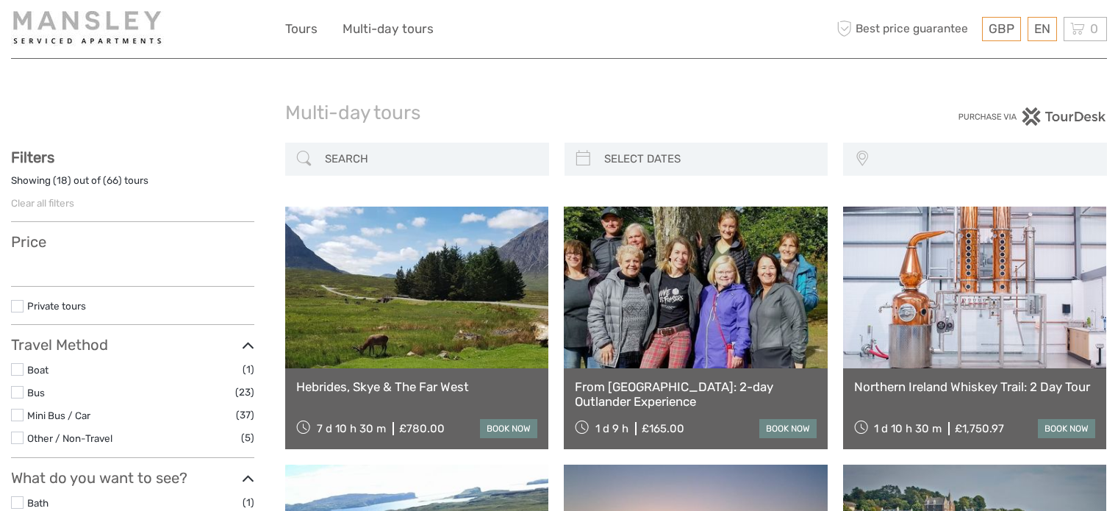
select select
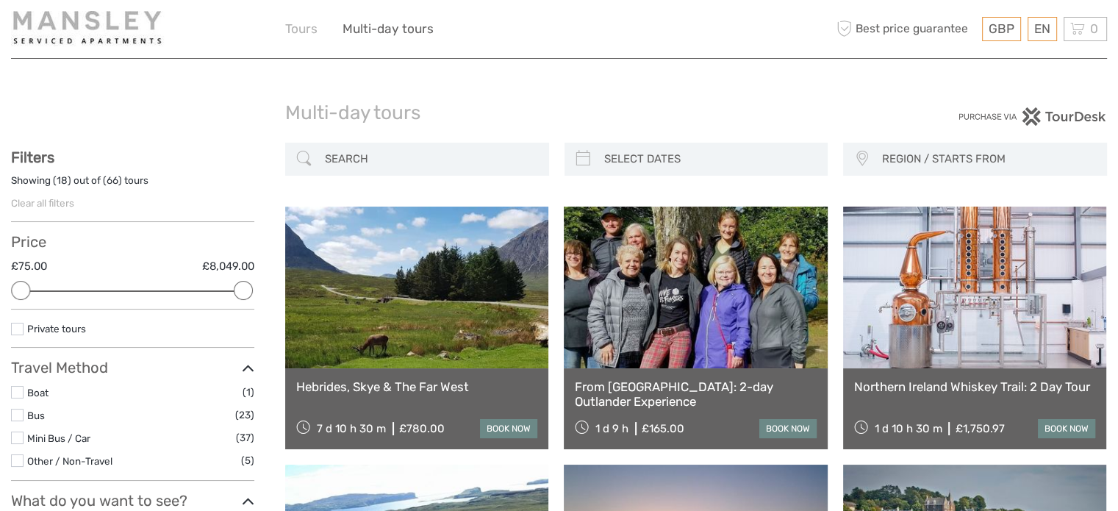
click at [306, 26] on link "Tours" at bounding box center [301, 28] width 32 height 21
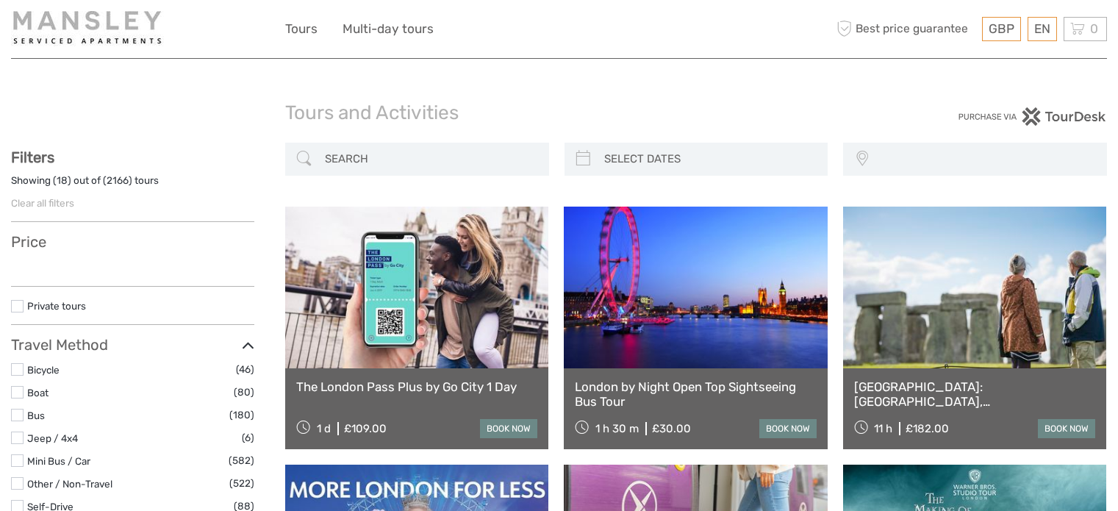
select select
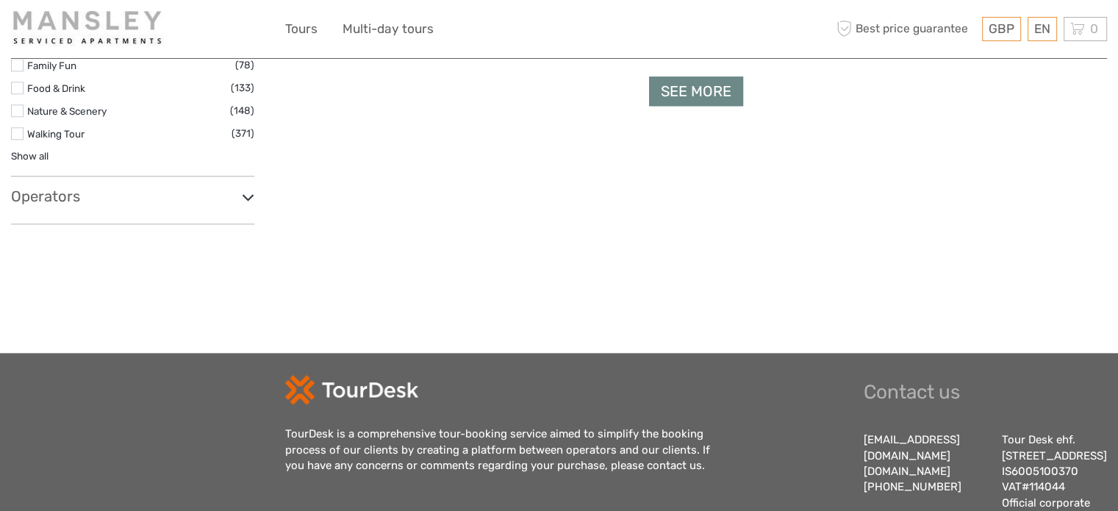
scroll to position [1691, 0]
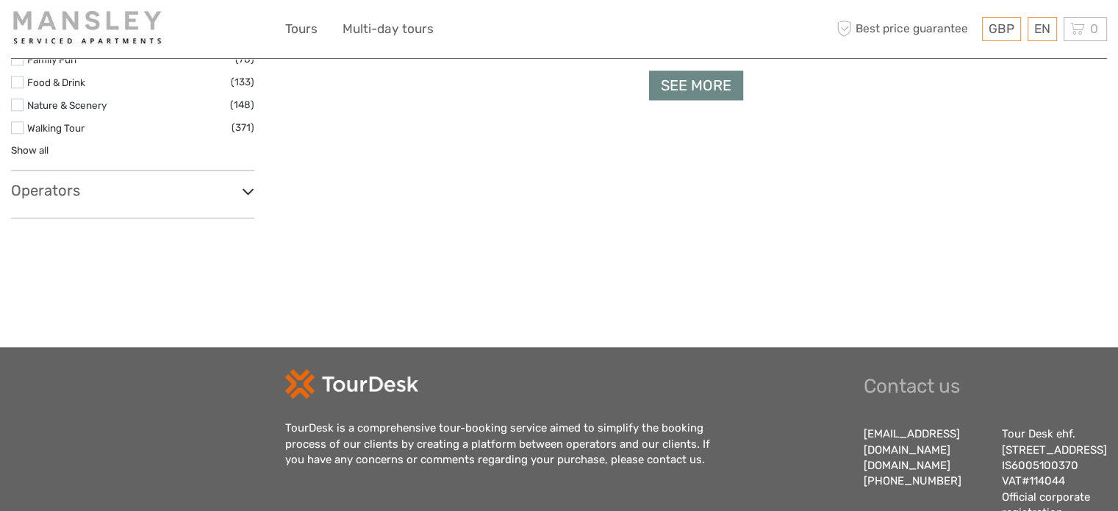
click at [678, 79] on link "See more" at bounding box center [696, 86] width 94 height 30
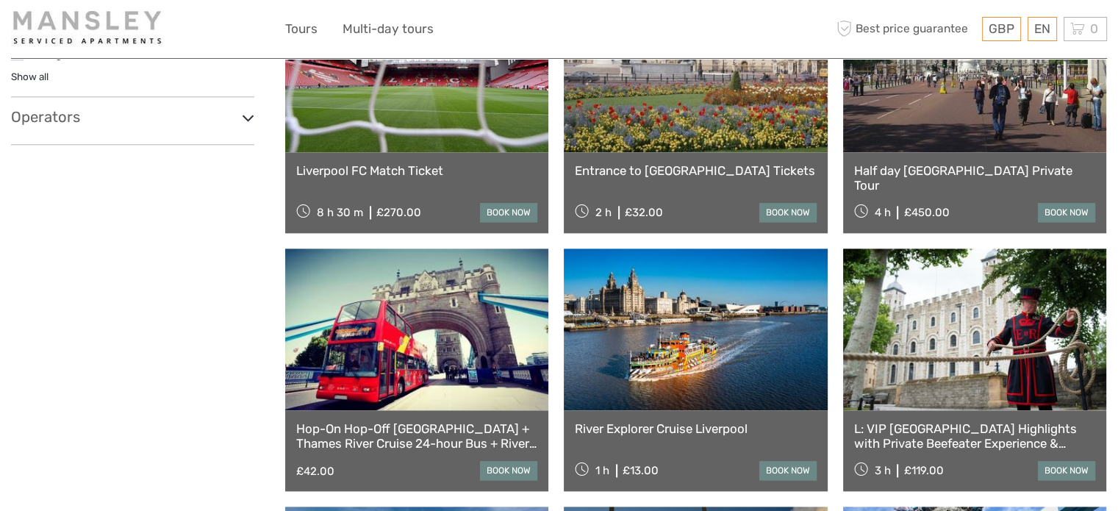
scroll to position [1764, 0]
click at [433, 430] on link "Hop-On Hop-Off [GEOGRAPHIC_DATA] + Thames River Cruise 24-hour Bus + River Crui…" at bounding box center [416, 436] width 241 height 30
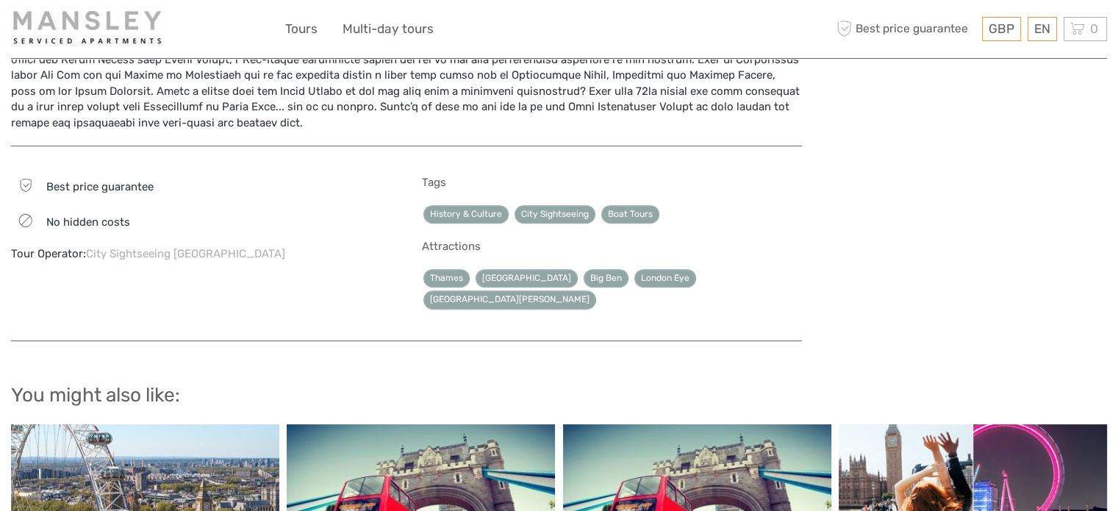
scroll to position [590, 0]
